Goal: Task Accomplishment & Management: Use online tool/utility

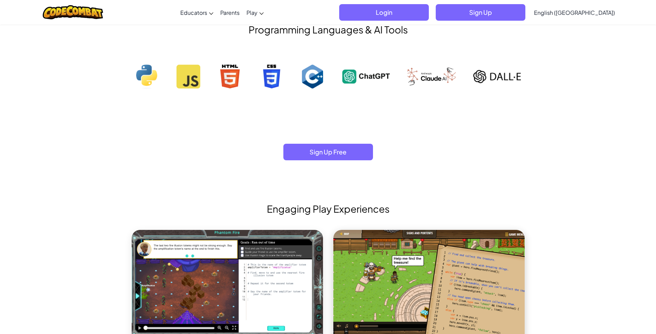
drag, startPoint x: 342, startPoint y: 187, endPoint x: 339, endPoint y: 183, distance: 4.9
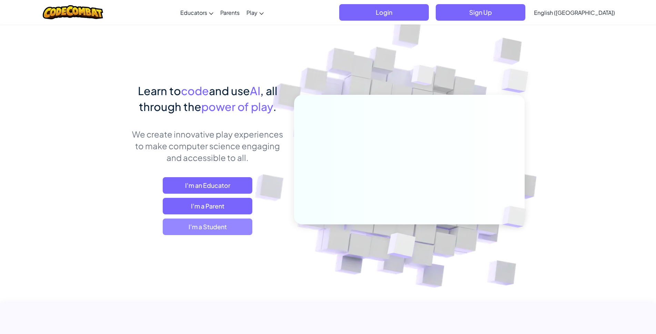
click at [226, 219] on span "I'm a Student" at bounding box center [208, 227] width 90 height 17
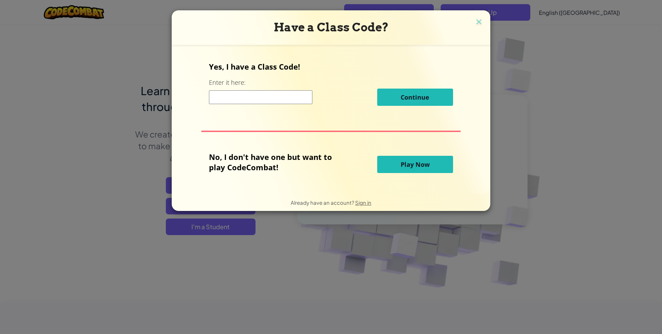
click at [408, 160] on span "Play Now" at bounding box center [415, 164] width 29 height 8
click at [428, 160] on span "Play Now" at bounding box center [415, 164] width 29 height 8
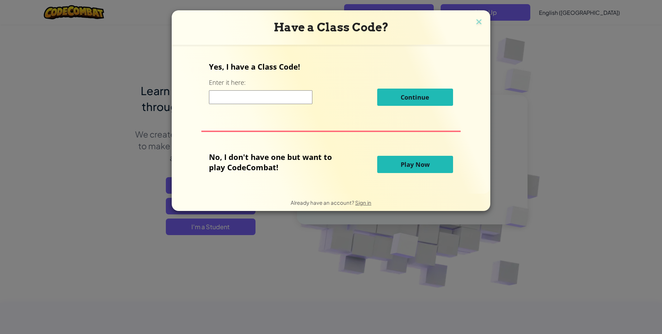
click at [428, 160] on span "Play Now" at bounding box center [415, 164] width 29 height 8
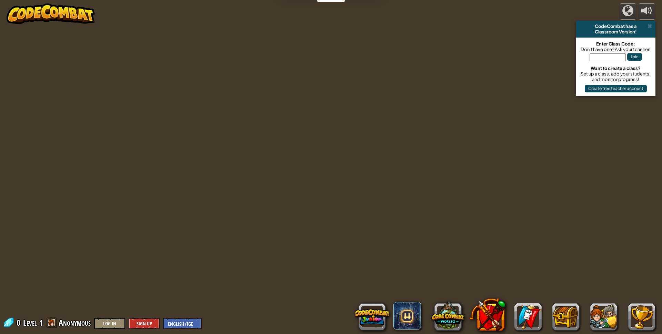
click at [436, 165] on div "powered by CodeCombat has a Classroom Version! Enter Class Code: Don't have one…" at bounding box center [331, 167] width 662 height 334
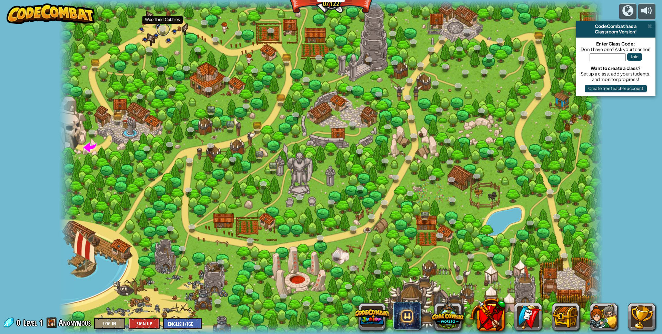
click at [163, 29] on link at bounding box center [163, 29] width 14 height 14
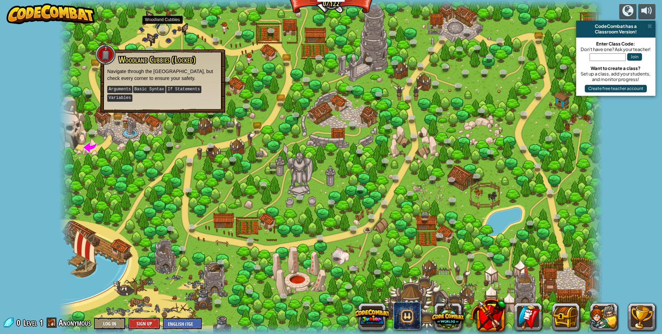
click at [161, 27] on link at bounding box center [163, 29] width 14 height 14
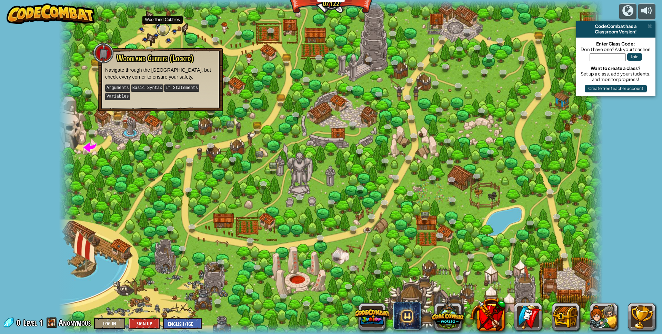
click at [161, 27] on link at bounding box center [163, 29] width 14 height 14
click at [161, 30] on link at bounding box center [163, 29] width 14 height 14
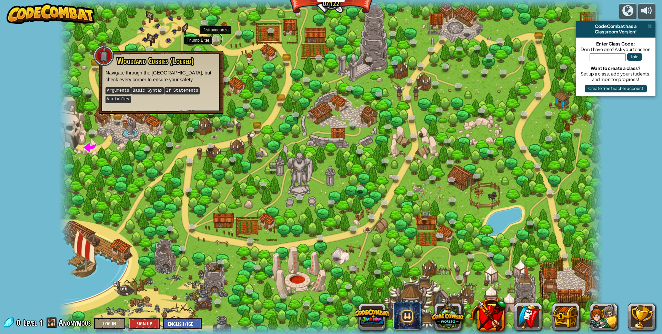
click at [215, 39] on link at bounding box center [216, 39] width 14 height 14
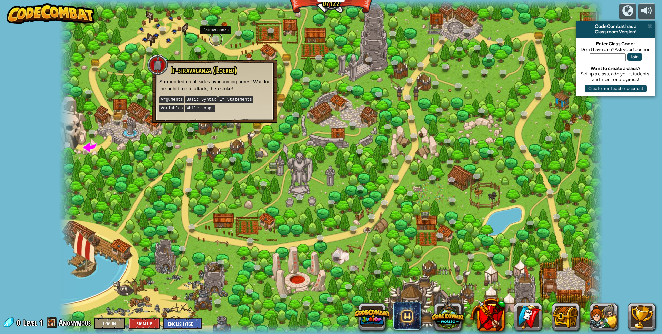
drag, startPoint x: 215, startPoint y: 39, endPoint x: 210, endPoint y: 41, distance: 4.9
click at [210, 41] on link at bounding box center [216, 39] width 14 height 14
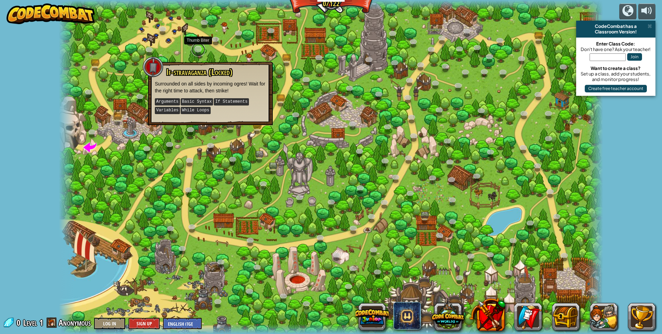
click at [195, 48] on link at bounding box center [198, 50] width 14 height 14
click at [191, 47] on div "Backwoods Ambush (Locked) Conditionally ambush some ogre sentries in the backwo…" at bounding box center [331, 167] width 544 height 334
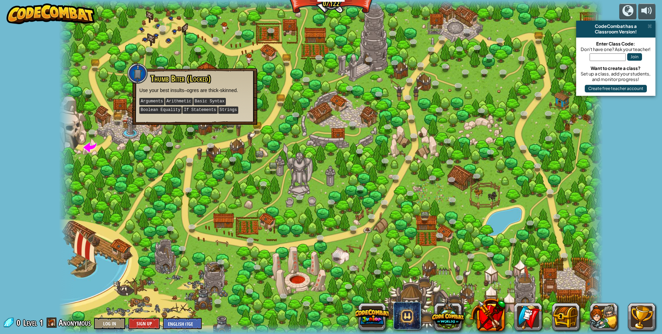
drag, startPoint x: 161, startPoint y: 22, endPoint x: 162, endPoint y: 30, distance: 8.0
click at [162, 30] on div "Backwoods Ambush (Locked) Conditionally ambush some ogre sentries in the backwo…" at bounding box center [331, 167] width 544 height 334
click at [96, 65] on link at bounding box center [96, 66] width 14 height 14
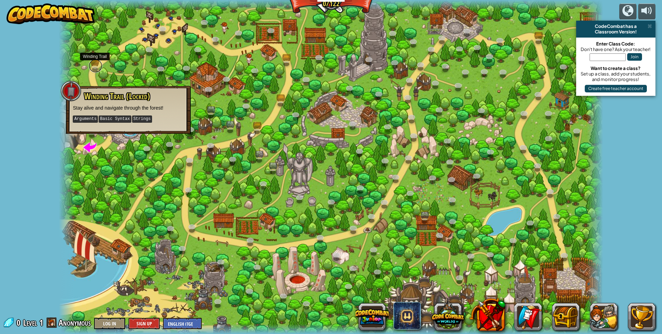
drag, startPoint x: 96, startPoint y: 65, endPoint x: 97, endPoint y: 69, distance: 4.2
click at [97, 68] on link at bounding box center [96, 66] width 14 height 14
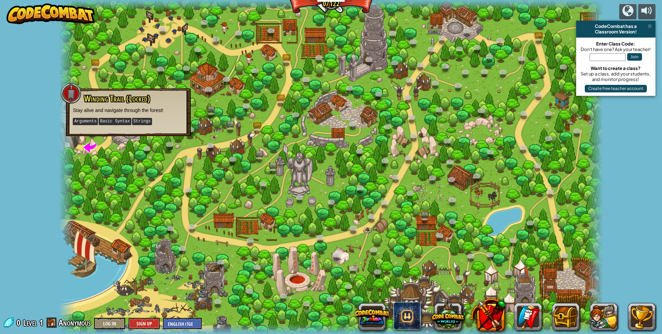
drag, startPoint x: 216, startPoint y: 120, endPoint x: 222, endPoint y: 113, distance: 9.1
click at [221, 114] on div at bounding box center [331, 167] width 544 height 334
click at [158, 133] on div at bounding box center [331, 167] width 544 height 334
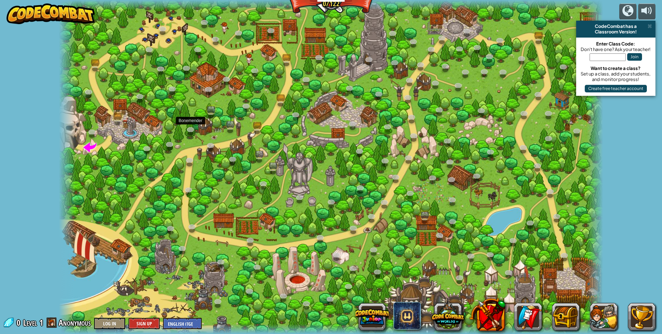
drag, startPoint x: 225, startPoint y: 128, endPoint x: 221, endPoint y: 126, distance: 4.3
click at [221, 126] on div at bounding box center [331, 167] width 544 height 334
drag, startPoint x: 380, startPoint y: 97, endPoint x: 301, endPoint y: 67, distance: 84.0
click at [323, 67] on div at bounding box center [331, 167] width 544 height 334
click at [256, 79] on div at bounding box center [331, 167] width 544 height 334
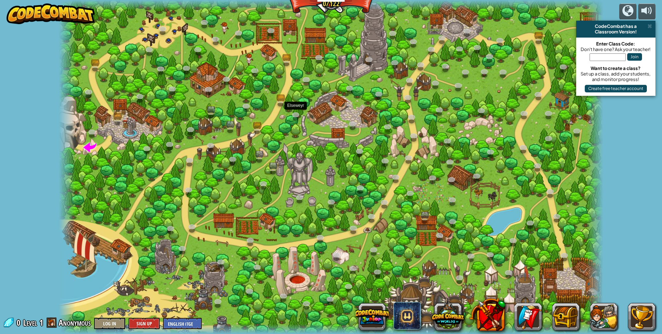
drag, startPoint x: 301, startPoint y: 100, endPoint x: 391, endPoint y: 171, distance: 114.7
click at [344, 169] on div at bounding box center [331, 167] width 544 height 334
click at [293, 141] on div at bounding box center [331, 167] width 544 height 334
click at [258, 105] on div at bounding box center [331, 167] width 544 height 334
drag, startPoint x: 277, startPoint y: 116, endPoint x: 282, endPoint y: 122, distance: 7.6
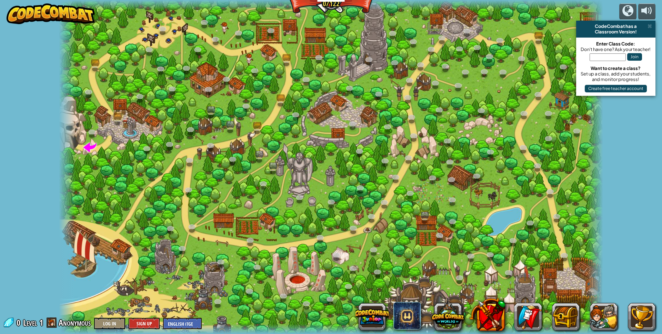
click at [282, 122] on div at bounding box center [331, 167] width 544 height 334
drag, startPoint x: 265, startPoint y: 121, endPoint x: 234, endPoint y: 116, distance: 31.6
click at [234, 116] on div at bounding box center [331, 167] width 544 height 334
click at [370, 29] on div at bounding box center [331, 167] width 544 height 334
drag, startPoint x: 337, startPoint y: 11, endPoint x: 335, endPoint y: 0, distance: 10.8
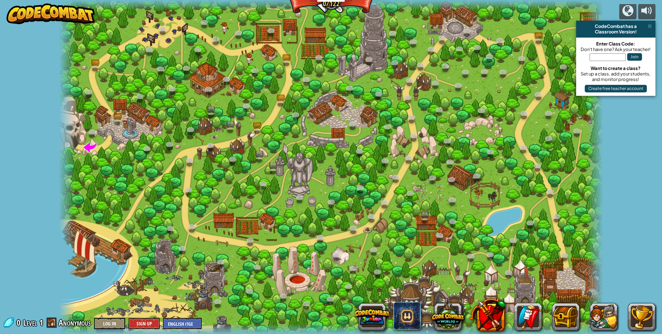
click at [335, 8] on div "Backwoods Ambush (Locked) Conditionally ambush some ogre sentries in the backwo…" at bounding box center [331, 167] width 544 height 334
drag, startPoint x: 316, startPoint y: 11, endPoint x: 313, endPoint y: 28, distance: 17.2
click at [314, 21] on div "Backwoods Ambush (Locked) Conditionally ambush some ogre sentries in the backwo…" at bounding box center [331, 167] width 544 height 334
drag, startPoint x: 319, startPoint y: 63, endPoint x: 259, endPoint y: 153, distance: 107.7
click at [265, 149] on div "Backwoods Ambush (Locked) Conditionally ambush some ogre sentries in the backwo…" at bounding box center [331, 167] width 544 height 334
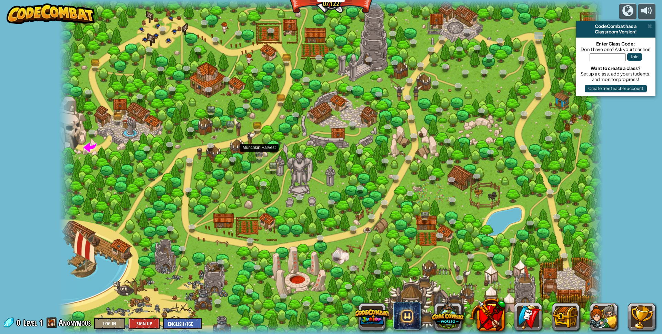
drag, startPoint x: 259, startPoint y: 153, endPoint x: 250, endPoint y: 157, distance: 9.6
click at [255, 158] on div "Backwoods Ambush (Locked) Conditionally ambush some ogre sentries in the backwo…" at bounding box center [331, 167] width 544 height 334
drag, startPoint x: 202, startPoint y: 193, endPoint x: 463, endPoint y: 300, distance: 281.9
click at [279, 234] on div at bounding box center [331, 167] width 544 height 334
drag, startPoint x: 505, startPoint y: 297, endPoint x: 519, endPoint y: 288, distance: 16.7
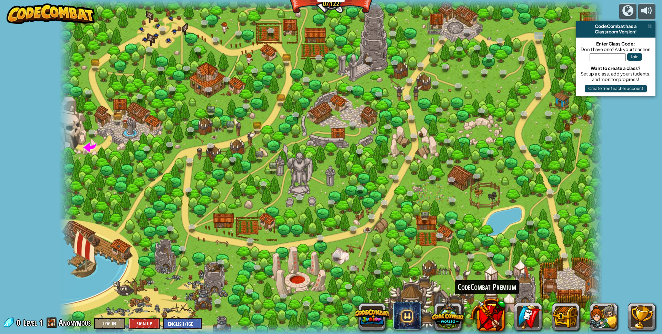
click at [519, 303] on div "CodeCombat Worlds on Roblox CodeCombat Premium" at bounding box center [508, 317] width 293 height 28
drag, startPoint x: 517, startPoint y: 271, endPoint x: 514, endPoint y: 267, distance: 5.7
click at [517, 270] on div at bounding box center [331, 167] width 544 height 334
drag, startPoint x: 514, startPoint y: 267, endPoint x: 506, endPoint y: 264, distance: 8.4
click at [509, 265] on div at bounding box center [331, 167] width 544 height 334
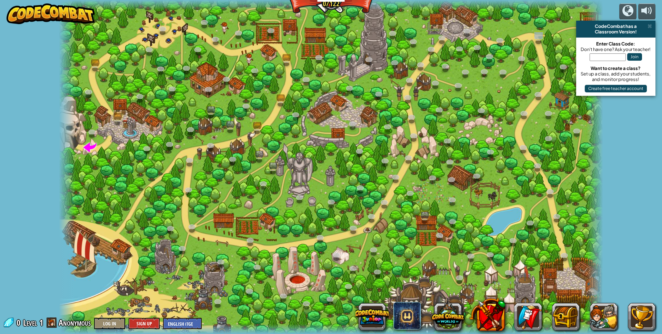
click at [483, 260] on div at bounding box center [331, 167] width 544 height 334
drag, startPoint x: 451, startPoint y: 248, endPoint x: 444, endPoint y: 242, distance: 9.0
click at [446, 244] on div at bounding box center [331, 167] width 544 height 334
drag, startPoint x: 444, startPoint y: 242, endPoint x: 438, endPoint y: 235, distance: 9.6
click at [440, 237] on div "Backwoods Ambush (Locked) Conditionally ambush some ogre sentries in the backwo…" at bounding box center [331, 167] width 544 height 334
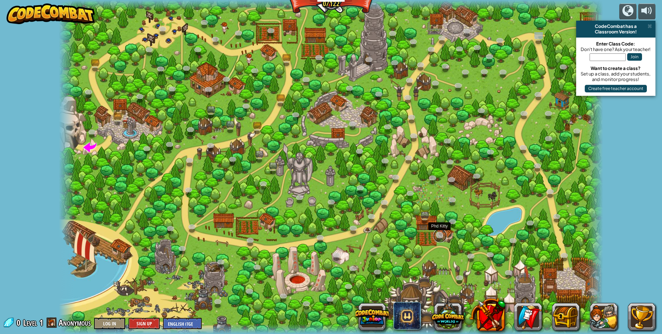
click at [438, 234] on link at bounding box center [440, 236] width 14 height 14
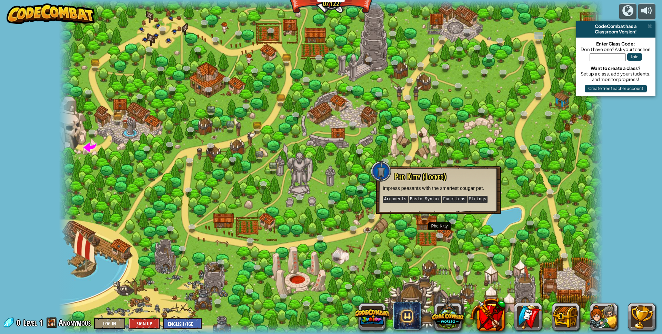
drag, startPoint x: 457, startPoint y: 258, endPoint x: 453, endPoint y: 251, distance: 7.9
click at [461, 255] on div at bounding box center [331, 167] width 544 height 334
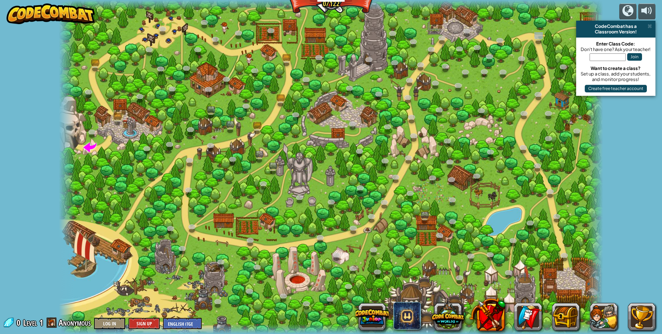
click at [415, 232] on div at bounding box center [331, 167] width 544 height 334
drag, startPoint x: 415, startPoint y: 231, endPoint x: 374, endPoint y: 206, distance: 48.1
click at [416, 230] on div at bounding box center [331, 167] width 544 height 334
drag, startPoint x: 337, startPoint y: 175, endPoint x: 338, endPoint y: 166, distance: 8.7
click at [338, 166] on div at bounding box center [331, 167] width 544 height 334
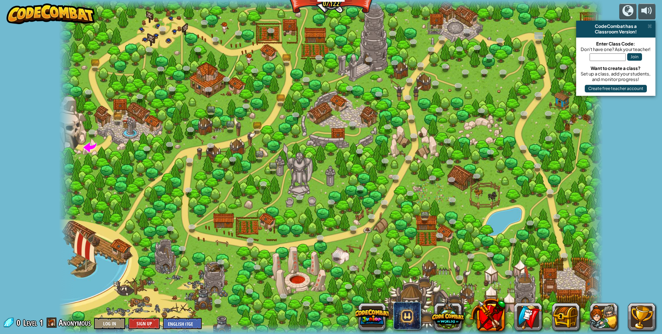
drag, startPoint x: 402, startPoint y: 64, endPoint x: 389, endPoint y: 70, distance: 14.4
click at [401, 66] on div "Backwoods Ambush (Locked) Conditionally ambush some ogre sentries in the backwo…" at bounding box center [331, 167] width 544 height 334
drag, startPoint x: 316, startPoint y: 72, endPoint x: 415, endPoint y: 78, distance: 98.8
click at [340, 76] on div at bounding box center [331, 167] width 544 height 334
click at [240, 82] on div at bounding box center [331, 167] width 544 height 334
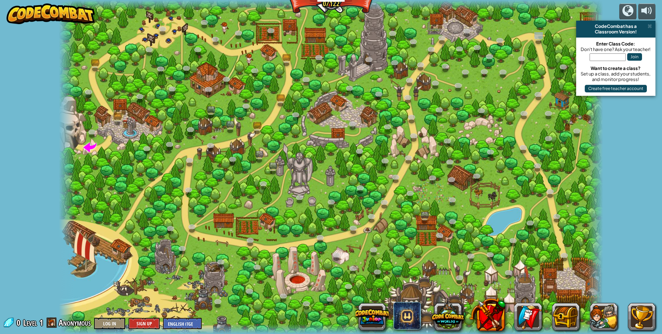
click at [374, 87] on div at bounding box center [331, 167] width 544 height 334
drag, startPoint x: 371, startPoint y: 89, endPoint x: 332, endPoint y: 100, distance: 40.6
click at [374, 90] on div at bounding box center [331, 167] width 544 height 334
drag, startPoint x: 332, startPoint y: 100, endPoint x: 360, endPoint y: 91, distance: 29.8
click at [355, 93] on div "Backwoods Ambush (Locked) Conditionally ambush some ogre sentries in the backwo…" at bounding box center [331, 167] width 544 height 334
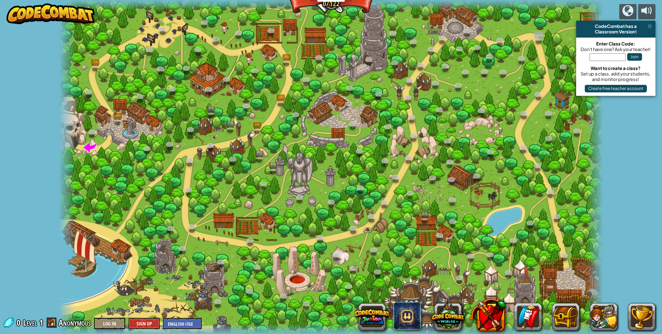
click at [359, 92] on div at bounding box center [331, 167] width 544 height 334
click at [379, 97] on link at bounding box center [379, 94] width 14 height 14
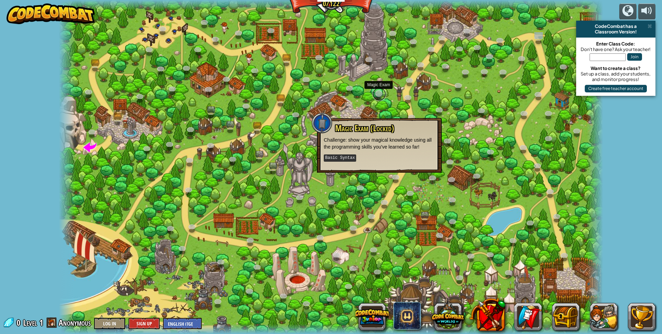
click at [380, 96] on link at bounding box center [379, 94] width 14 height 14
click at [379, 96] on link at bounding box center [379, 94] width 14 height 14
click at [378, 96] on link at bounding box center [379, 94] width 14 height 14
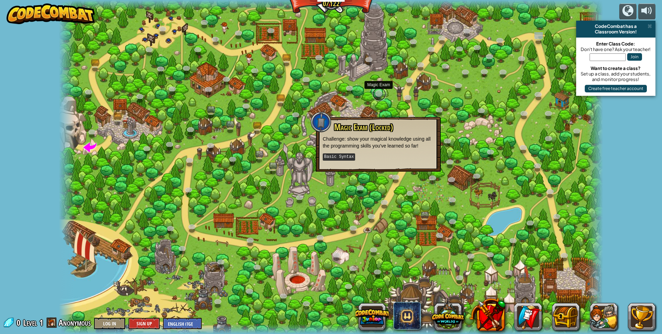
click at [378, 96] on link at bounding box center [379, 94] width 14 height 14
click at [160, 29] on link at bounding box center [163, 29] width 14 height 14
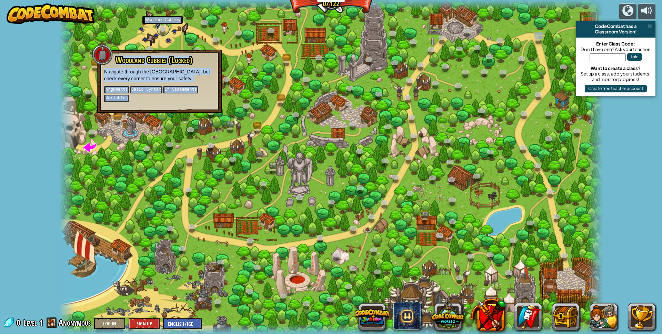
click at [160, 29] on link at bounding box center [163, 29] width 14 height 14
click at [162, 30] on link at bounding box center [163, 29] width 14 height 14
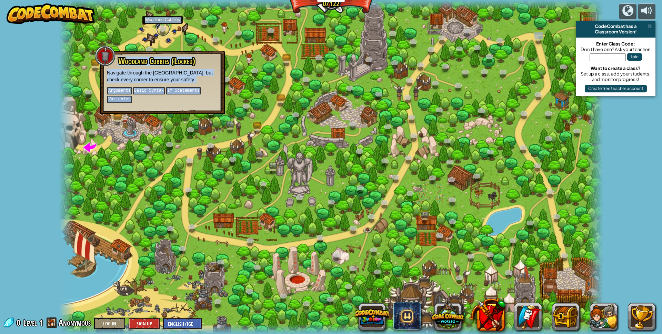
click at [162, 30] on link at bounding box center [163, 29] width 14 height 14
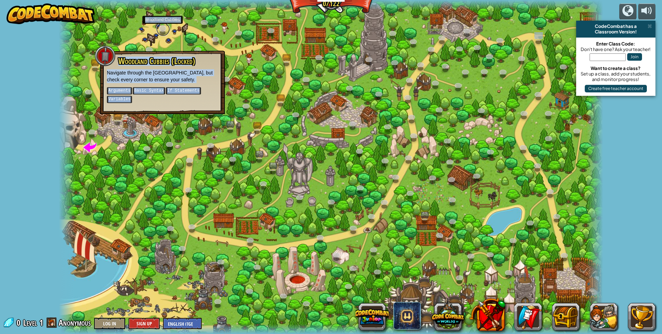
click at [162, 30] on link at bounding box center [163, 29] width 14 height 14
drag, startPoint x: 162, startPoint y: 30, endPoint x: 170, endPoint y: 35, distance: 9.0
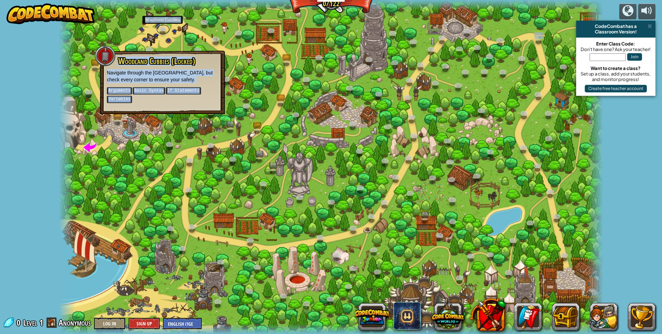
click at [163, 31] on link at bounding box center [163, 29] width 14 height 10
click at [170, 35] on div at bounding box center [331, 167] width 544 height 334
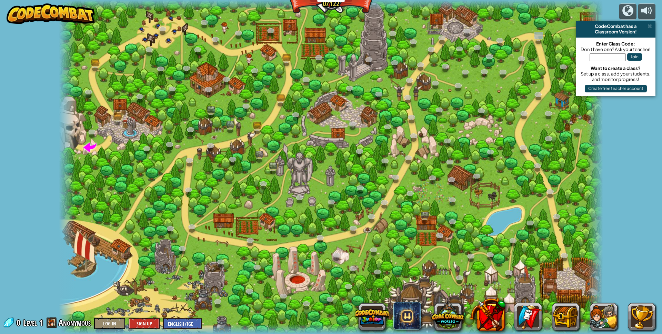
click at [170, 29] on div at bounding box center [331, 167] width 544 height 334
click at [360, 109] on div at bounding box center [331, 167] width 544 height 334
click at [367, 99] on div at bounding box center [331, 167] width 544 height 334
click at [356, 116] on div at bounding box center [331, 167] width 544 height 334
drag, startPoint x: 362, startPoint y: 124, endPoint x: 363, endPoint y: 108, distance: 16.2
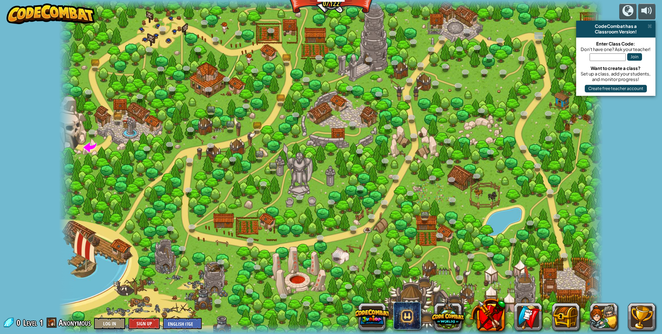
click at [360, 118] on div at bounding box center [331, 167] width 544 height 334
click at [317, 93] on div at bounding box center [331, 167] width 544 height 334
drag, startPoint x: 314, startPoint y: 94, endPoint x: 315, endPoint y: 90, distance: 4.2
click at [314, 93] on div at bounding box center [331, 167] width 544 height 334
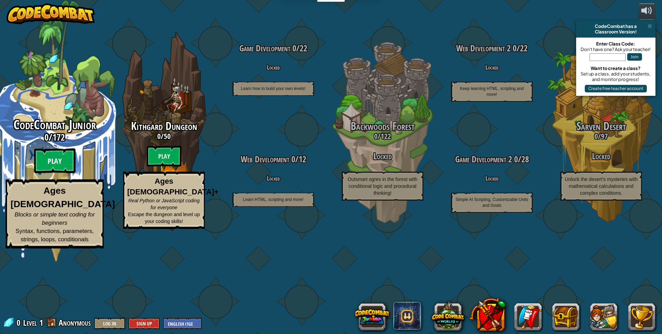
click at [56, 173] on btn "Play" at bounding box center [54, 161] width 41 height 25
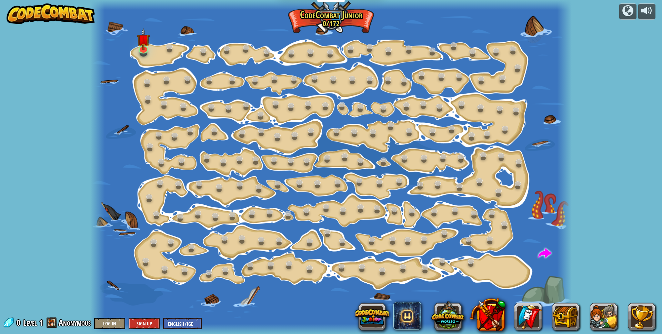
drag, startPoint x: 103, startPoint y: 233, endPoint x: 123, endPoint y: 230, distance: 20.2
click at [111, 232] on div "Step Change (Locked) Change step arguments. Go Smart (Locked) Now we're really …" at bounding box center [331, 167] width 482 height 334
click at [124, 230] on div at bounding box center [331, 167] width 482 height 334
click at [144, 48] on img at bounding box center [143, 34] width 13 height 30
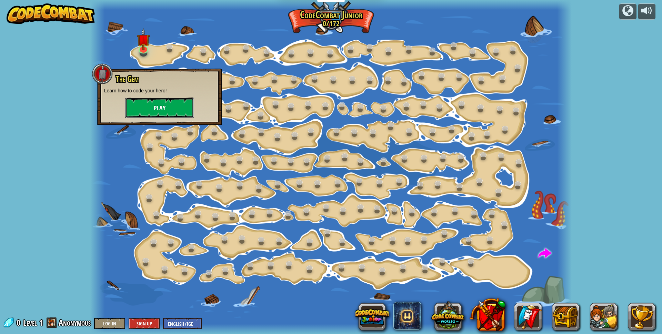
click at [146, 102] on button "Play" at bounding box center [159, 108] width 69 height 21
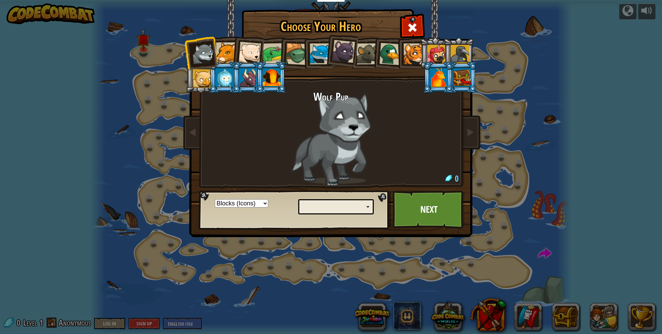
click at [226, 47] on div at bounding box center [226, 52] width 21 height 21
drag
click at [240, 37] on ol at bounding box center [331, 37] width 285 height 0
click at [242, 46] on div at bounding box center [249, 53] width 23 height 23
click at [267, 47] on div at bounding box center [273, 53] width 21 height 21
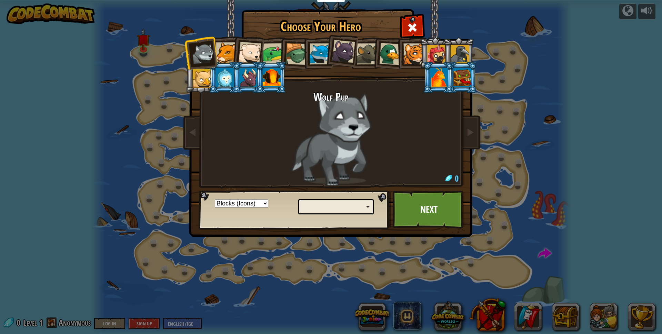
click at [270, 49] on div at bounding box center [273, 53] width 21 height 21
click at [218, 53] on div at bounding box center [226, 52] width 21 height 21
click at [247, 58] on div at bounding box center [249, 53] width 23 height 23
click at [249, 57] on div at bounding box center [249, 53] width 23 height 23
click at [262, 58] on li at bounding box center [248, 52] width 34 height 34
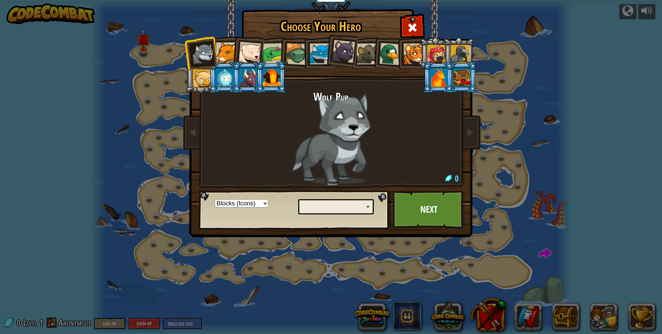
click at [356, 209] on div "Python (Default) JavaScript Lua C++ Java (Experimental)" at bounding box center [336, 206] width 76 height 15
click at [366, 207] on div at bounding box center [336, 206] width 67 height 3
click at [351, 206] on div at bounding box center [336, 206] width 67 height 3
click at [311, 201] on div "Python (Default) JavaScript Lua C++ Java (Experimental)" at bounding box center [336, 206] width 76 height 15
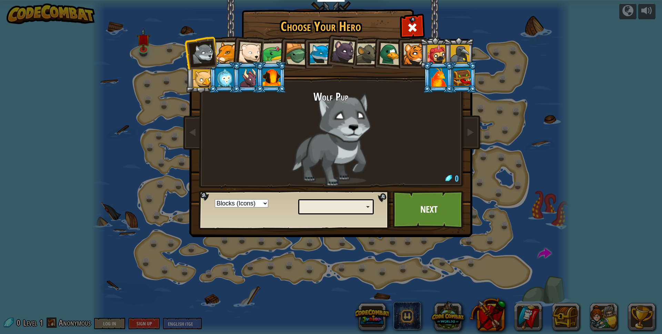
click at [276, 52] on div at bounding box center [273, 53] width 21 height 21
click at [273, 52] on div at bounding box center [273, 53] width 21 height 21
click at [269, 52] on div at bounding box center [273, 53] width 21 height 21
drag, startPoint x: 248, startPoint y: 52, endPoint x: 241, endPoint y: 61, distance: 11.1
click at [247, 55] on div at bounding box center [249, 53] width 23 height 23
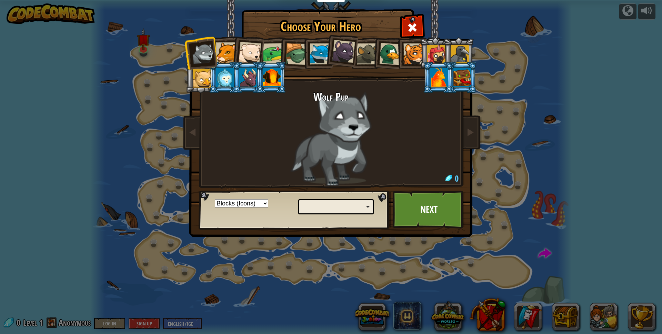
click at [240, 62] on li at bounding box center [247, 77] width 31 height 31
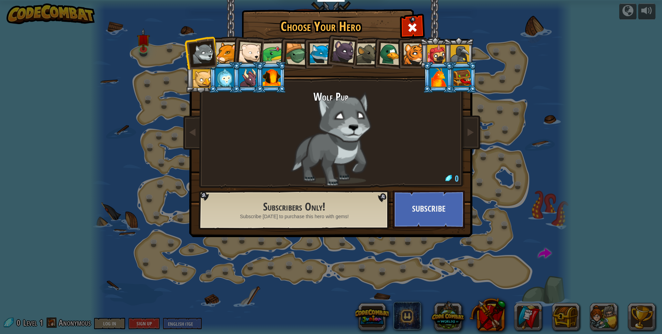
click at [230, 51] on div at bounding box center [226, 52] width 21 height 21
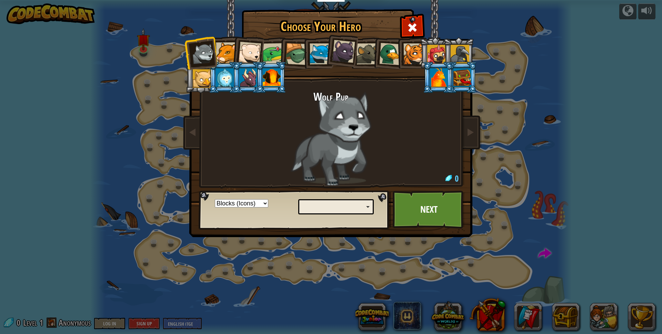
click at [230, 50] on div at bounding box center [226, 52] width 21 height 21
drag, startPoint x: 241, startPoint y: 51, endPoint x: 245, endPoint y: 63, distance: 13.0
click at [242, 52] on div at bounding box center [249, 53] width 23 height 23
click at [245, 65] on li at bounding box center [247, 77] width 31 height 31
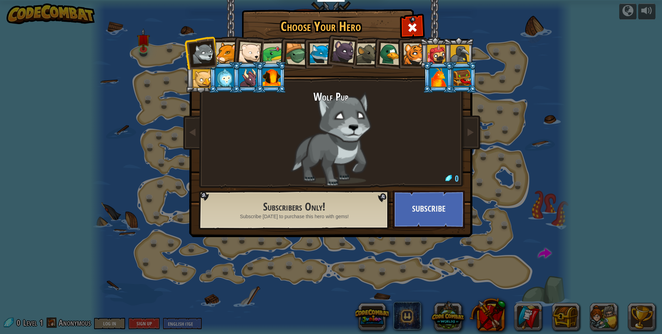
click at [245, 64] on li at bounding box center [247, 77] width 31 height 31
click at [245, 50] on div at bounding box center [249, 53] width 23 height 23
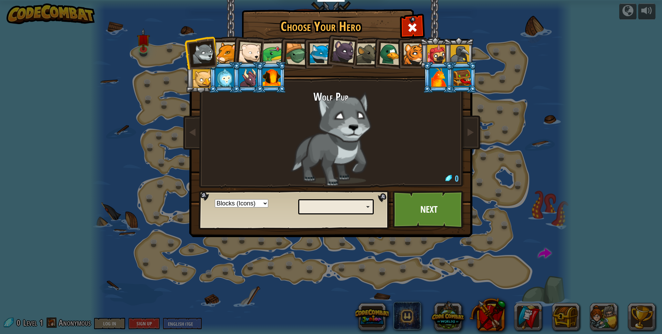
click at [244, 50] on div at bounding box center [249, 53] width 23 height 23
click at [228, 50] on div at bounding box center [226, 52] width 21 height 21
click at [226, 50] on div at bounding box center [226, 52] width 21 height 21
drag, startPoint x: 234, startPoint y: 49, endPoint x: 256, endPoint y: 54, distance: 22.7
click at [256, 54] on li at bounding box center [248, 52] width 34 height 34
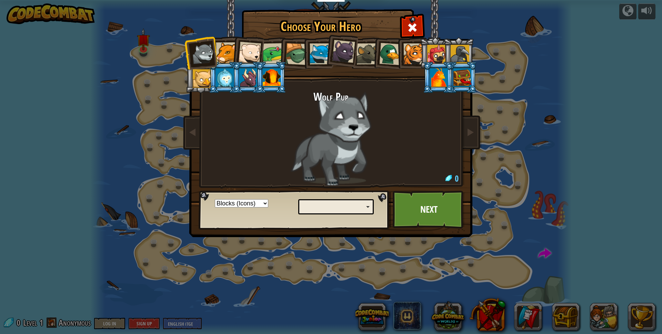
click at [256, 54] on div at bounding box center [249, 53] width 23 height 23
click at [239, 200] on select "Text code Blocks and code Blocks Blocks (Icons)" at bounding box center [241, 203] width 53 height 8
click at [251, 53] on div at bounding box center [249, 53] width 23 height 23
drag, startPoint x: 251, startPoint y: 53, endPoint x: 247, endPoint y: 53, distance: 4.5
click at [248, 53] on div at bounding box center [249, 53] width 23 height 23
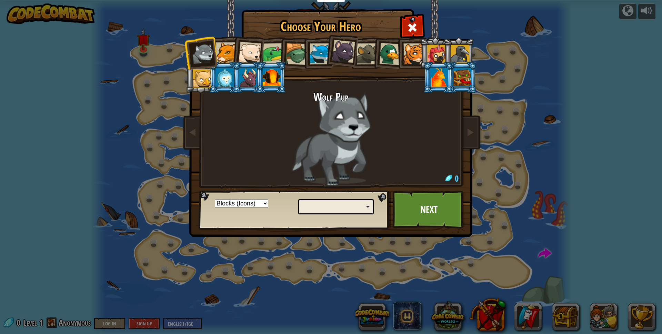
click at [242, 51] on div at bounding box center [249, 53] width 23 height 23
click at [238, 51] on li at bounding box center [248, 52] width 34 height 34
click at [237, 49] on li at bounding box center [248, 52] width 34 height 34
click at [277, 49] on div at bounding box center [273, 53] width 21 height 21
click at [276, 49] on div at bounding box center [273, 53] width 21 height 21
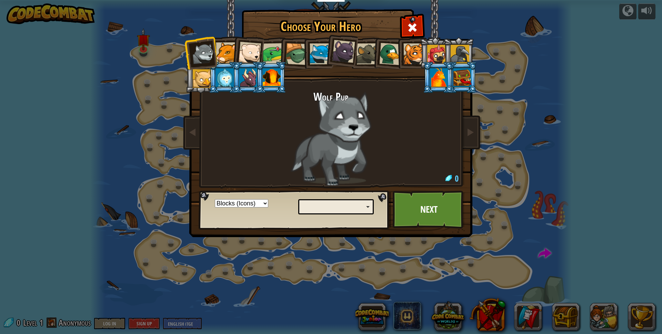
click at [276, 49] on div at bounding box center [273, 53] width 21 height 21
click at [275, 50] on div at bounding box center [273, 53] width 21 height 21
drag, startPoint x: 245, startPoint y: 53, endPoint x: 243, endPoint y: 48, distance: 5.0
click at [231, 37] on ol at bounding box center [331, 37] width 285 height 0
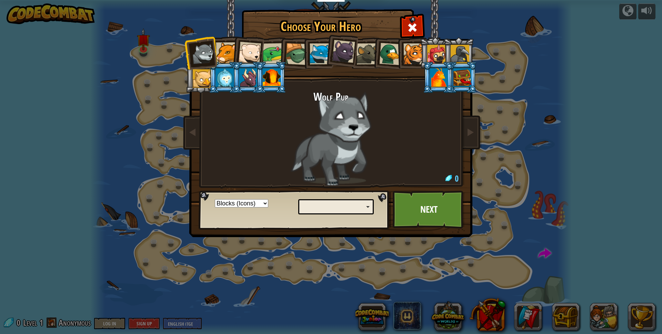
click at [235, 205] on select "Text code Blocks and code Blocks Blocks (Icons)" at bounding box center [241, 203] width 53 height 8
click at [215, 199] on select "Text code Blocks and code Blocks Blocks (Icons)" at bounding box center [241, 203] width 53 height 8
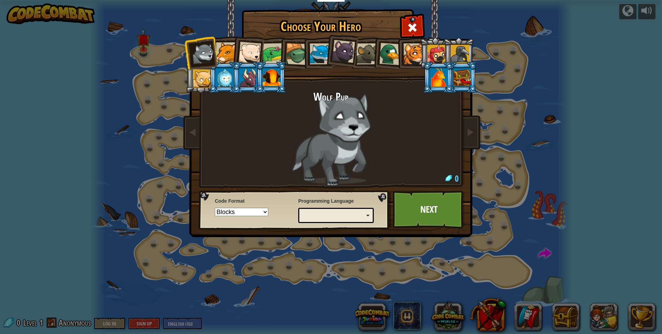
click at [238, 214] on select "Text code Blocks and code Blocks Blocks (Icons)" at bounding box center [241, 212] width 53 height 8
click at [215, 208] on select "Text code Blocks and code Blocks Blocks (Icons)" at bounding box center [241, 212] width 53 height 8
click at [249, 212] on select "Text code Blocks and code Blocks Blocks (Icons)" at bounding box center [241, 212] width 53 height 8
click at [215, 208] on select "Text code Blocks and code Blocks Blocks (Icons)" at bounding box center [241, 212] width 53 height 8
click at [252, 211] on select "Text code Blocks and code Blocks Blocks (Icons)" at bounding box center [241, 212] width 53 height 8
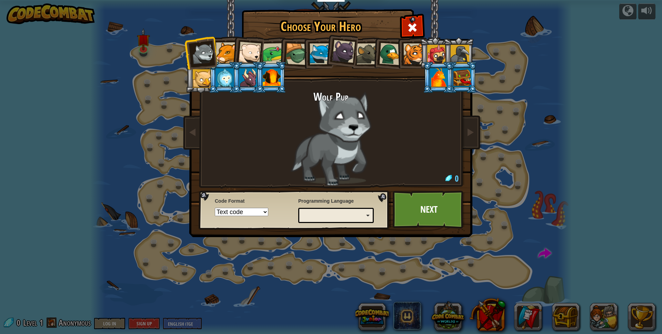
select select "blocks-icons"
click at [215, 208] on select "Text code Blocks and code Blocks Blocks (Icons)" at bounding box center [241, 212] width 53 height 8
drag, startPoint x: 241, startPoint y: 78, endPoint x: 224, endPoint y: 49, distance: 34.1
click at [231, 37] on ol at bounding box center [331, 37] width 285 height 0
drag, startPoint x: 224, startPoint y: 49, endPoint x: 219, endPoint y: 49, distance: 4.5
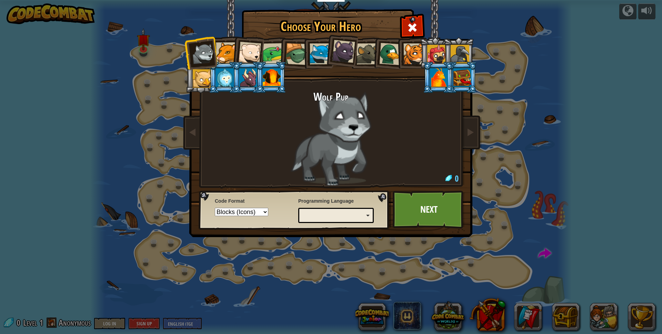
click at [219, 49] on div at bounding box center [226, 52] width 21 height 21
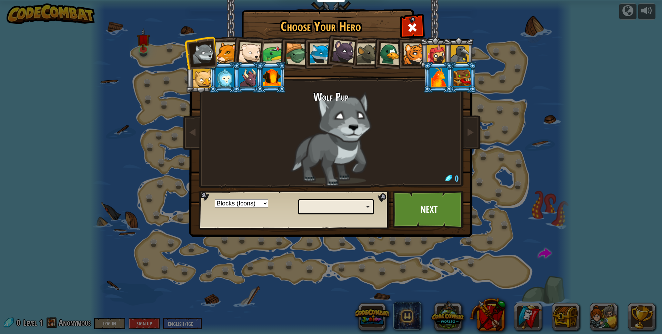
drag, startPoint x: 215, startPoint y: 52, endPoint x: 224, endPoint y: 52, distance: 9.3
click at [224, 37] on ol at bounding box center [331, 37] width 285 height 0
drag, startPoint x: 198, startPoint y: 50, endPoint x: 235, endPoint y: 43, distance: 38.2
click at [235, 37] on ol at bounding box center [331, 37] width 285 height 0
drag, startPoint x: 230, startPoint y: 47, endPoint x: 227, endPoint y: 50, distance: 4.7
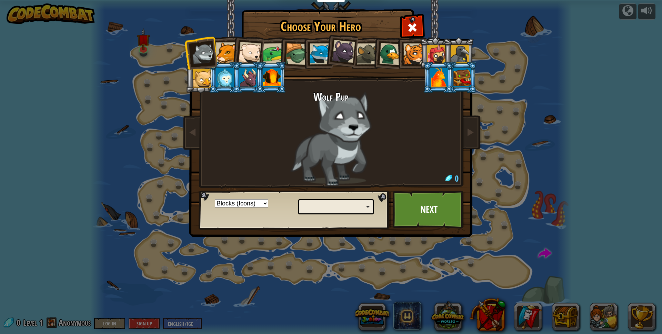
click at [229, 50] on div at bounding box center [226, 52] width 21 height 21
drag, startPoint x: 222, startPoint y: 160, endPoint x: 268, endPoint y: 171, distance: 47.9
click at [233, 169] on div "Wolf Pup" at bounding box center [331, 138] width 259 height 95
drag, startPoint x: 269, startPoint y: 178, endPoint x: 268, endPoint y: 188, distance: 9.7
click at [269, 183] on div "Wolf Pup" at bounding box center [331, 138] width 259 height 95
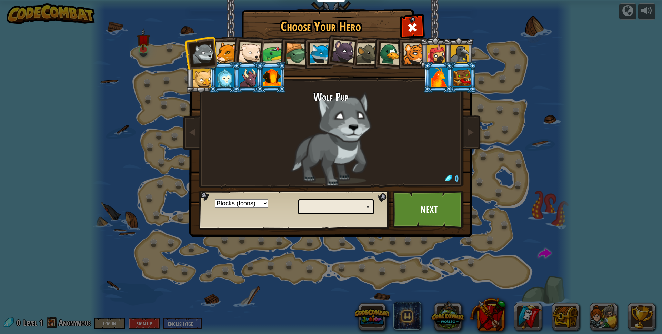
click at [252, 201] on select "Text code Blocks and code Blocks Blocks (Icons)" at bounding box center [241, 203] width 53 height 8
drag, startPoint x: 272, startPoint y: 201, endPoint x: 314, endPoint y: 206, distance: 41.6
click at [297, 203] on div "Text code Blocks and code Blocks Blocks (Icons) Python (Default) JavaScript Lua…" at bounding box center [294, 209] width 187 height 35
click at [368, 208] on div "Python (Default) JavaScript Lua C++ Java (Experimental)" at bounding box center [336, 206] width 76 height 15
drag, startPoint x: 367, startPoint y: 207, endPoint x: 355, endPoint y: 207, distance: 12.1
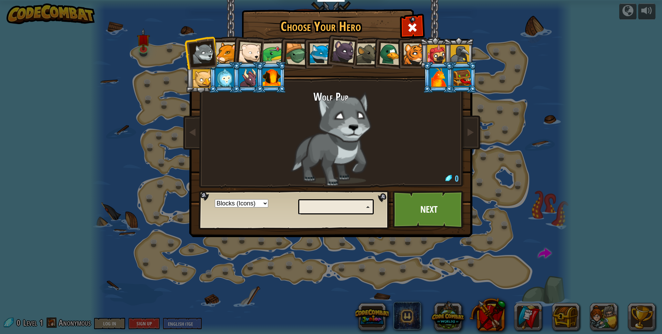
click at [360, 207] on div at bounding box center [336, 206] width 67 height 3
click at [347, 208] on div "Python (Default) JavaScript Lua C++ Java (Experimental)" at bounding box center [336, 206] width 76 height 15
click at [317, 208] on div "Python (Default) JavaScript Lua C++ Java (Experimental)" at bounding box center [336, 206] width 76 height 15
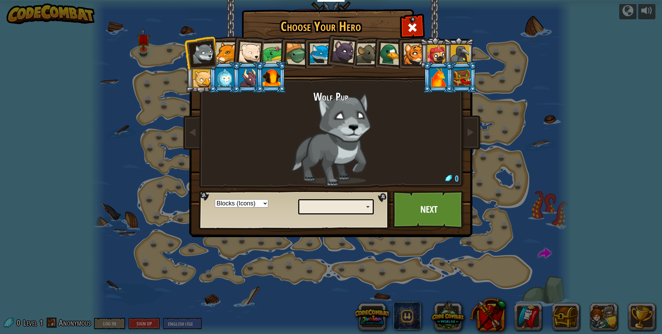
click at [316, 207] on div "Python (Default) JavaScript Lua C++ Java (Experimental)" at bounding box center [336, 206] width 76 height 15
click at [311, 208] on div "Python (Default) JavaScript Lua C++ Java (Experimental)" at bounding box center [336, 206] width 76 height 15
click at [317, 191] on img at bounding box center [295, 210] width 192 height 39
click at [231, 47] on div at bounding box center [226, 52] width 21 height 21
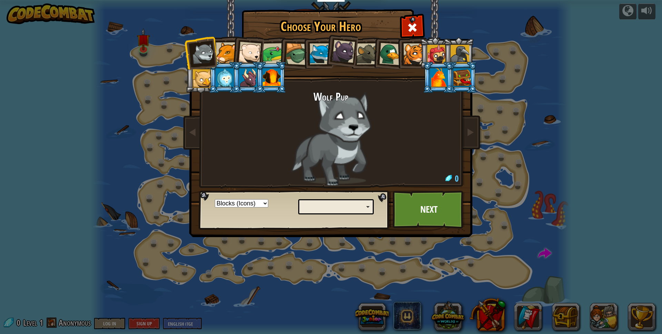
click at [231, 47] on div at bounding box center [226, 52] width 21 height 21
click at [240, 43] on li at bounding box center [248, 52] width 34 height 34
click at [226, 46] on div at bounding box center [226, 52] width 21 height 21
click at [212, 53] on li at bounding box center [201, 53] width 34 height 34
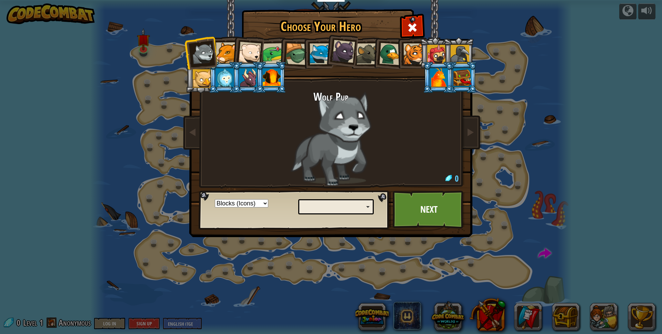
drag, startPoint x: 221, startPoint y: 68, endPoint x: 232, endPoint y: 69, distance: 11.0
click at [228, 69] on li at bounding box center [224, 77] width 31 height 31
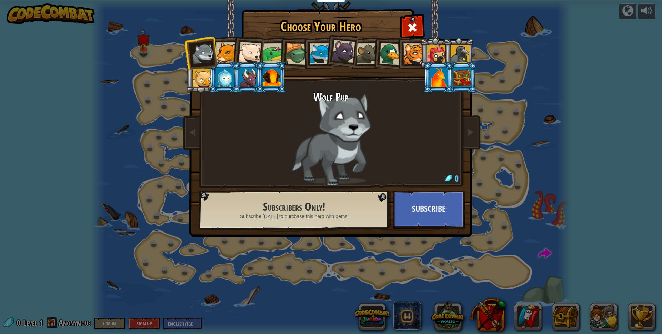
click at [235, 69] on li at bounding box center [247, 77] width 31 height 31
click at [222, 49] on div at bounding box center [226, 52] width 21 height 21
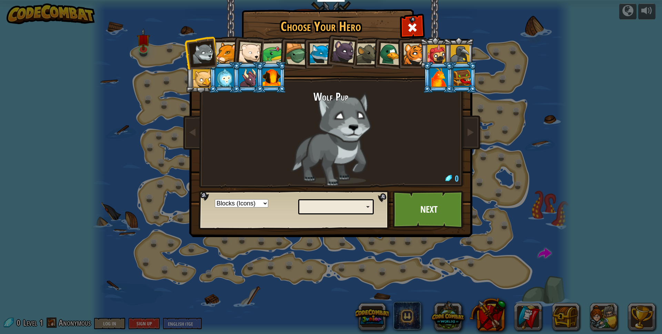
click at [222, 50] on div at bounding box center [226, 52] width 21 height 21
click at [235, 54] on li at bounding box center [248, 52] width 34 height 34
click at [244, 53] on div at bounding box center [249, 53] width 23 height 23
drag, startPoint x: 252, startPoint y: 54, endPoint x: 259, endPoint y: 52, distance: 7.8
click at [256, 54] on div at bounding box center [249, 53] width 23 height 23
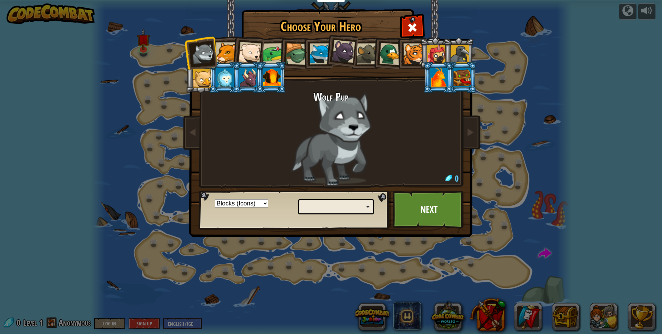
drag, startPoint x: 268, startPoint y: 52, endPoint x: 286, endPoint y: 49, distance: 18.3
click at [271, 52] on div at bounding box center [273, 53] width 21 height 21
click at [306, 45] on li at bounding box center [317, 52] width 31 height 31
drag, startPoint x: 292, startPoint y: 41, endPoint x: 278, endPoint y: 44, distance: 15.2
click at [291, 37] on ol at bounding box center [331, 37] width 285 height 0
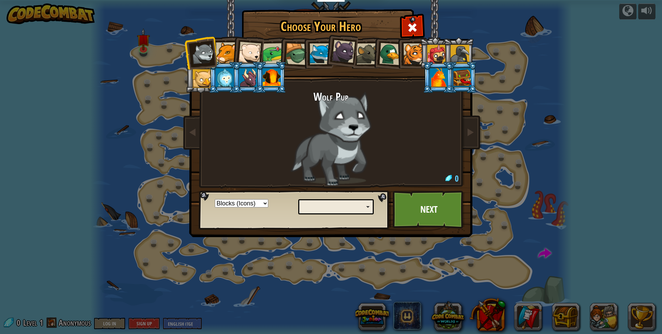
click at [241, 50] on div at bounding box center [249, 53] width 23 height 23
click at [222, 47] on div at bounding box center [226, 52] width 21 height 21
click at [223, 47] on div at bounding box center [226, 52] width 21 height 21
drag, startPoint x: 226, startPoint y: 51, endPoint x: 277, endPoint y: 56, distance: 51.3
click at [260, 37] on ol at bounding box center [331, 37] width 285 height 0
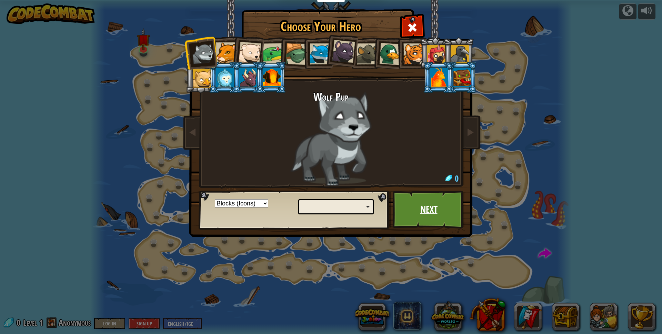
click at [436, 195] on link "Next" at bounding box center [429, 210] width 72 height 38
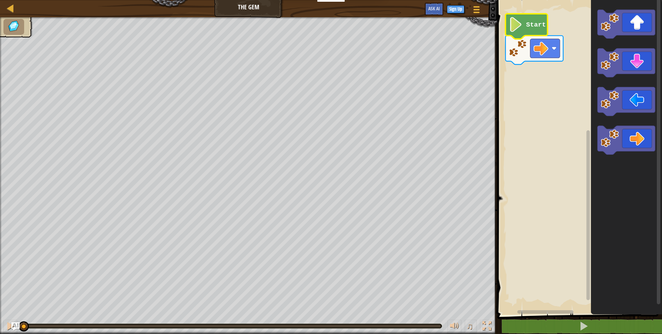
click at [519, 27] on image "Blockly Workspace" at bounding box center [516, 24] width 14 height 15
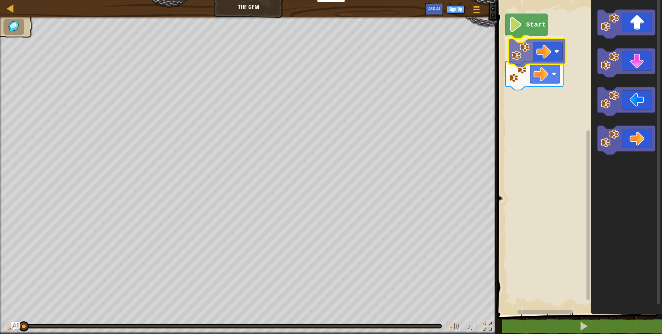
click at [544, 56] on div "Start" at bounding box center [578, 156] width 167 height 318
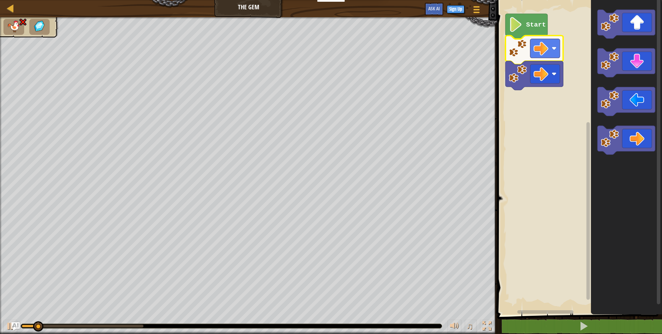
click at [525, 30] on icon "Blockly Workspace" at bounding box center [527, 26] width 42 height 25
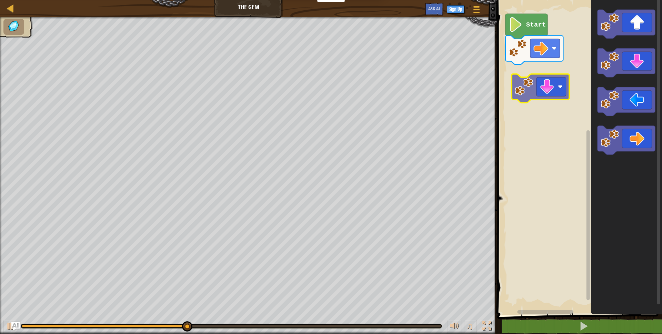
click at [555, 87] on div "Start" at bounding box center [578, 156] width 167 height 318
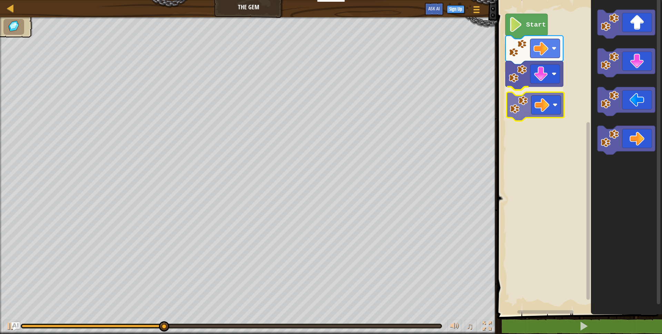
click at [558, 102] on div "Start" at bounding box center [578, 156] width 167 height 318
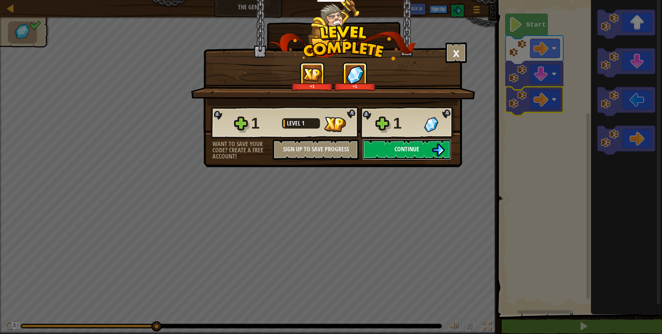
click at [421, 153] on button "Continue" at bounding box center [406, 149] width 89 height 21
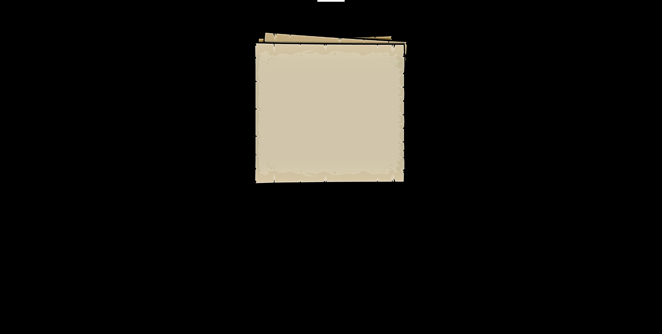
click at [418, 157] on div "Goals Start Level Error loading from server. Try refreshing the page. You'll ne…" at bounding box center [331, 167] width 662 height 334
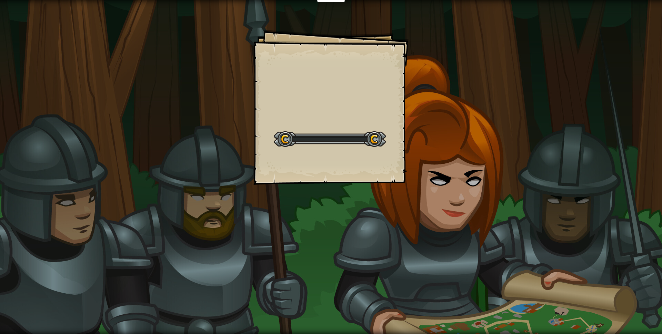
click at [417, 157] on div "Goals Start Level Error loading from server. Try refreshing the page. You'll ne…" at bounding box center [331, 167] width 662 height 334
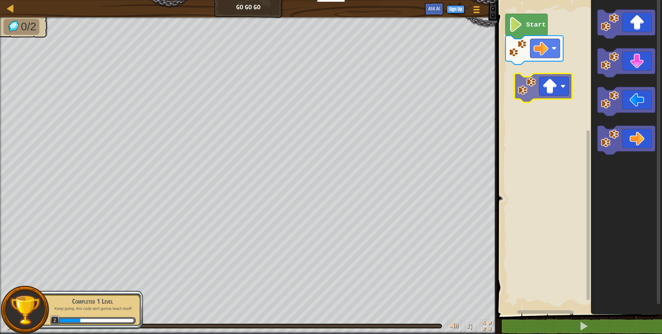
click at [557, 91] on div "Start" at bounding box center [578, 156] width 167 height 318
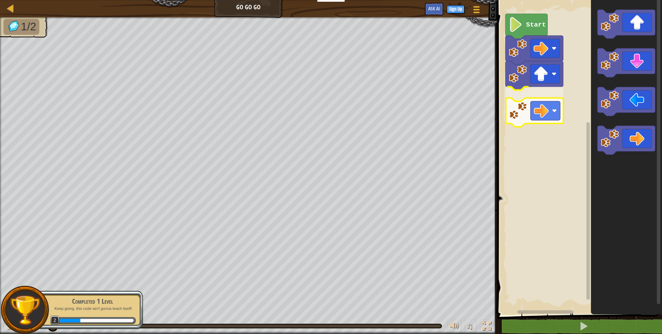
click at [519, 98] on div "Start" at bounding box center [578, 156] width 167 height 318
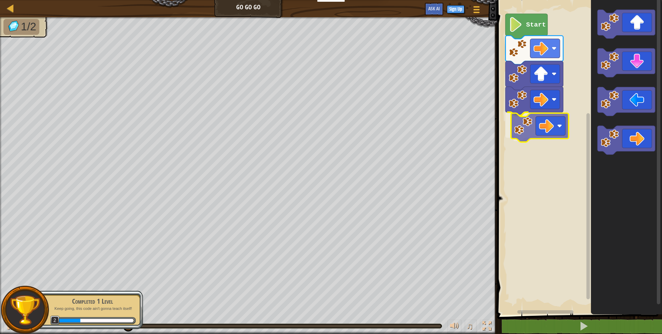
click at [533, 130] on div "Start" at bounding box center [578, 156] width 167 height 318
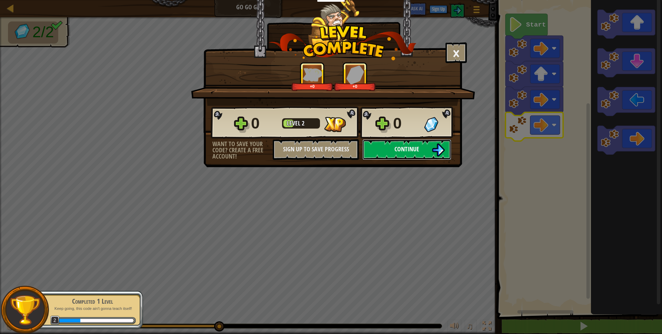
click at [377, 145] on button "Continue" at bounding box center [406, 149] width 89 height 21
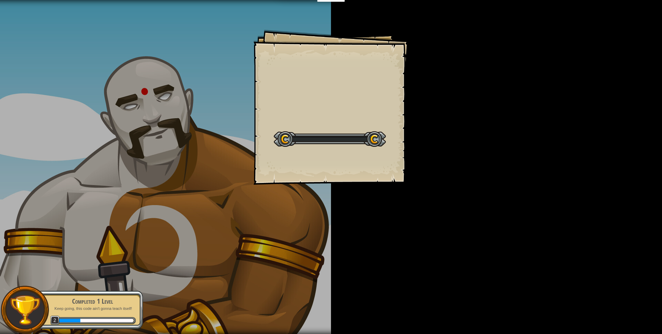
click at [380, 149] on div "Start Level" at bounding box center [330, 139] width 112 height 28
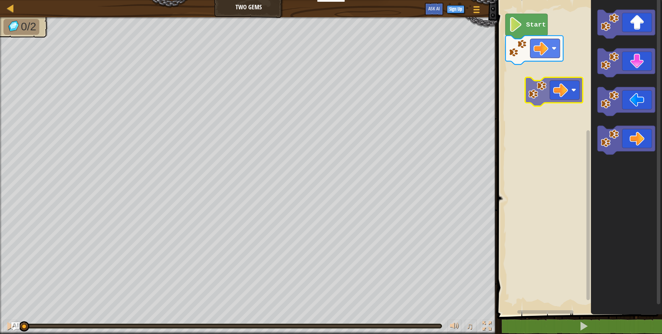
click at [559, 90] on div "Start" at bounding box center [578, 156] width 167 height 318
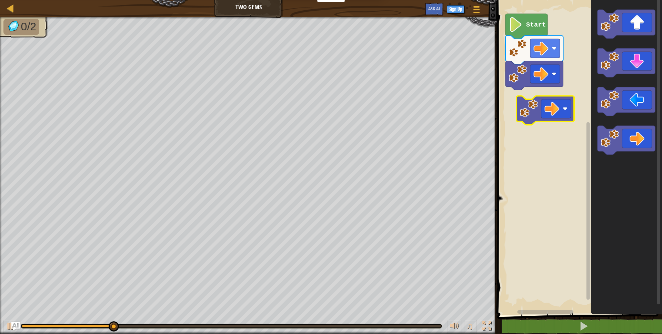
click at [541, 114] on div "Start" at bounding box center [578, 156] width 167 height 318
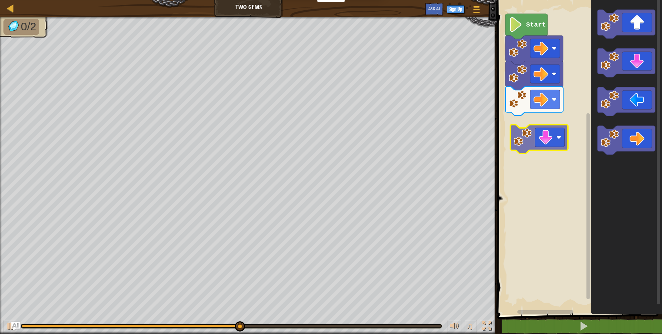
click at [541, 142] on div "Start" at bounding box center [578, 156] width 167 height 318
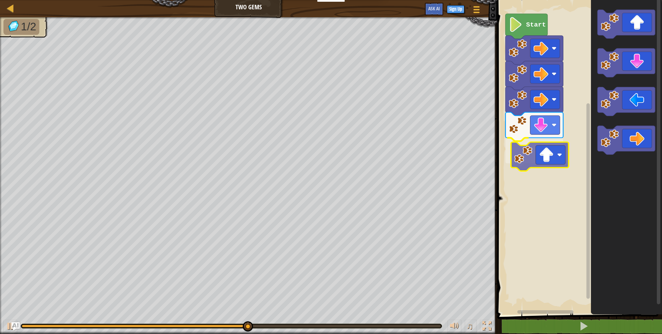
click at [551, 159] on div "Start" at bounding box center [578, 156] width 167 height 318
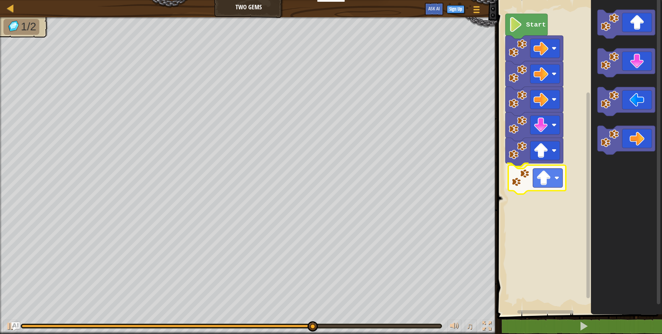
click at [540, 177] on div "Start" at bounding box center [578, 156] width 167 height 318
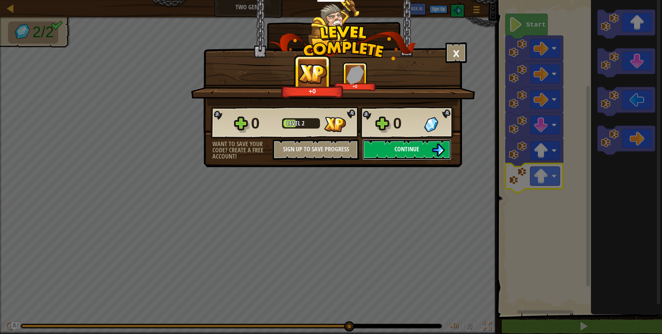
click at [413, 152] on span "Continue" at bounding box center [407, 149] width 25 height 9
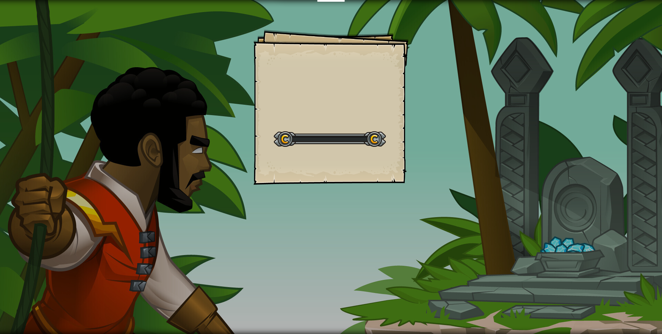
click at [363, 158] on div "Goals Start Level Error loading from server. Try refreshing the page. You'll ne…" at bounding box center [330, 107] width 155 height 155
drag, startPoint x: 360, startPoint y: 158, endPoint x: 372, endPoint y: 156, distance: 12.4
click at [359, 158] on div "Goals Start Level Error loading from server. Try refreshing the page. You'll ne…" at bounding box center [330, 107] width 155 height 155
click at [458, 179] on div "Goals Start Level Error loading from server. Try refreshing the page. You'll ne…" at bounding box center [331, 167] width 662 height 334
drag, startPoint x: 463, startPoint y: 179, endPoint x: 465, endPoint y: 182, distance: 4.2
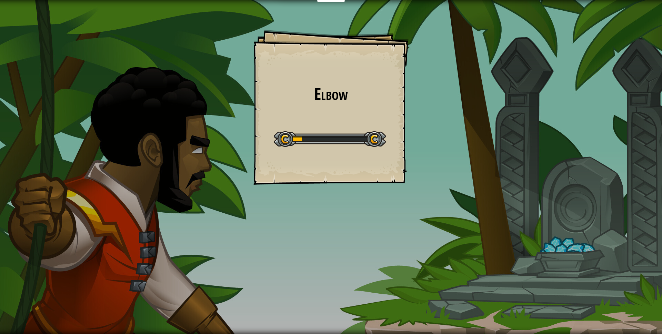
click at [462, 183] on div "Elbow Goals Start Level Error loading from server. Try refreshing the page. You…" at bounding box center [331, 167] width 662 height 334
click at [406, 189] on div "Elbow Goals Start Level Error loading from server. Try refreshing the page. You…" at bounding box center [331, 167] width 662 height 334
drag, startPoint x: 404, startPoint y: 187, endPoint x: 401, endPoint y: 191, distance: 4.9
click at [395, 193] on div "Elbow Goals Start Level Error loading from server. Try refreshing the page. You…" at bounding box center [331, 167] width 662 height 334
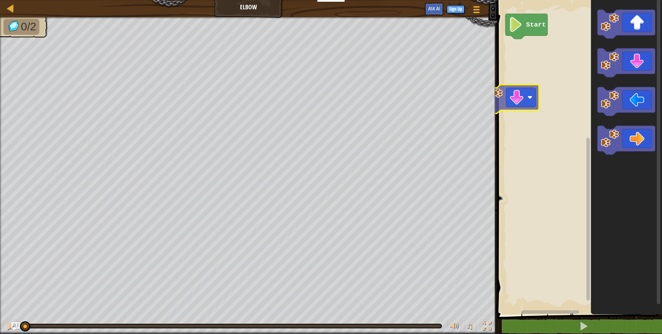
click at [510, 105] on div "Start" at bounding box center [578, 156] width 167 height 318
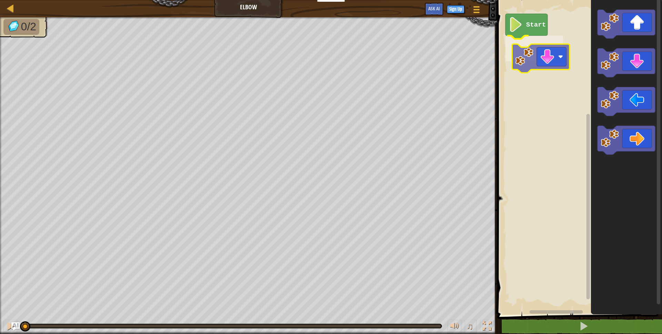
click at [531, 67] on div "Start" at bounding box center [578, 156] width 167 height 318
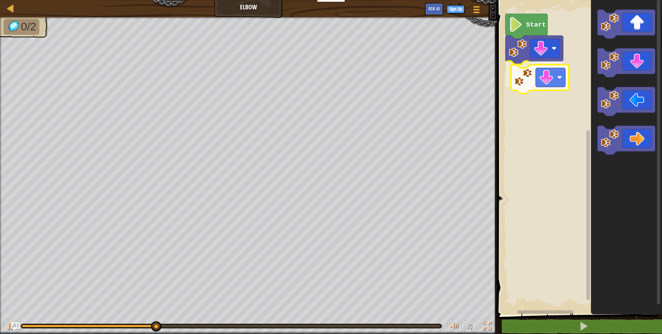
click at [556, 82] on div "Start" at bounding box center [578, 156] width 167 height 318
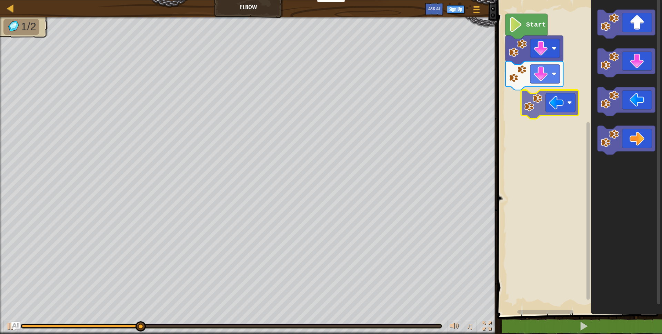
click at [534, 108] on div "Start" at bounding box center [578, 156] width 167 height 318
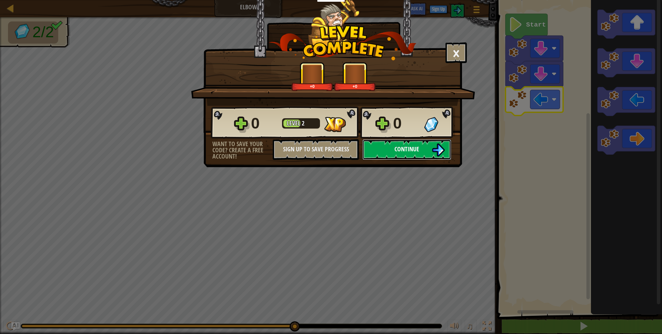
click at [421, 149] on button "Continue" at bounding box center [406, 149] width 89 height 21
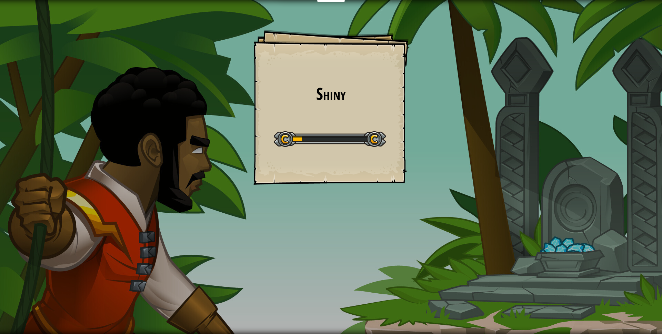
click at [416, 151] on div "Shiny Goals Start Level Error loading from server. Try refreshing the page. You…" at bounding box center [331, 167] width 662 height 334
click at [417, 151] on div "Shiny Goals Start Level Error loading from server. Try refreshing the page. You…" at bounding box center [331, 167] width 662 height 334
click at [419, 150] on div "Shiny Goals Start Level Error loading from server. Try refreshing the page. You…" at bounding box center [331, 167] width 662 height 334
click at [464, 82] on div "Shiny Goals Start Level Error loading from server. Try refreshing the page. You…" at bounding box center [331, 167] width 662 height 334
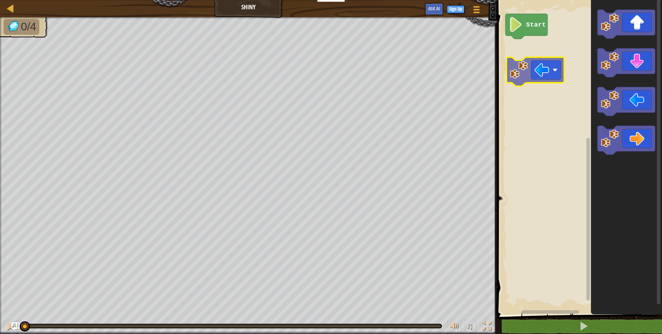
click at [533, 71] on div "Start" at bounding box center [578, 156] width 167 height 318
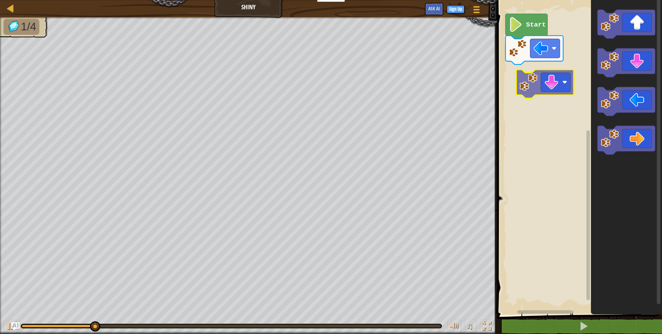
click at [523, 81] on div "Start" at bounding box center [578, 156] width 167 height 318
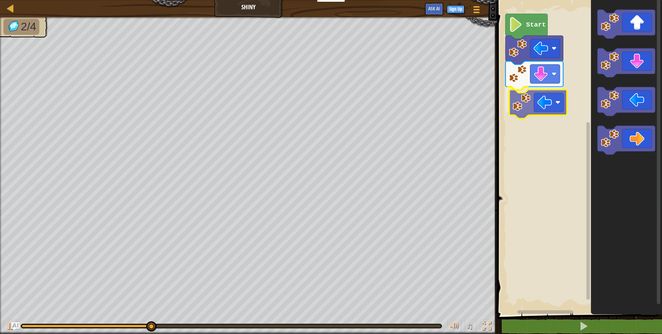
click at [523, 99] on div "Start" at bounding box center [578, 156] width 167 height 318
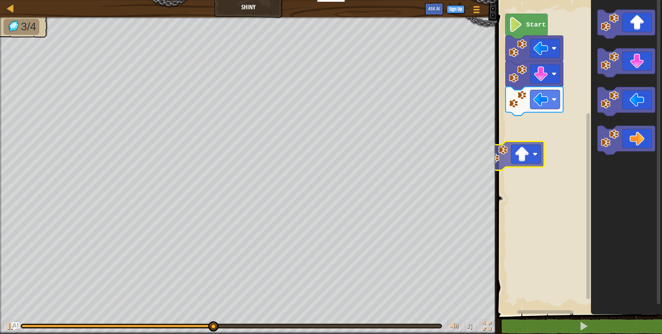
click at [507, 158] on div "Start" at bounding box center [578, 156] width 167 height 318
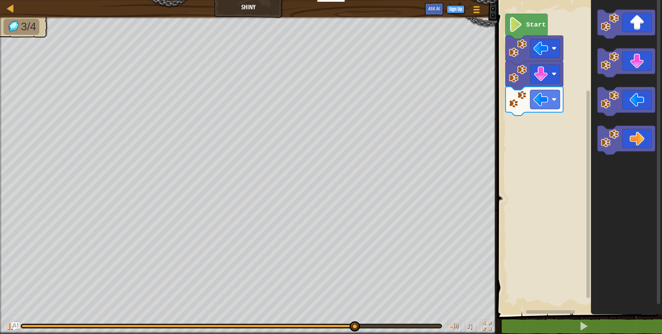
click at [588, 73] on div "Start" at bounding box center [578, 156] width 167 height 318
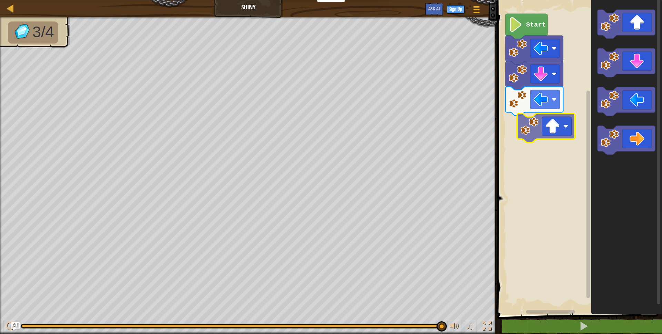
click at [547, 124] on div "Start" at bounding box center [578, 156] width 167 height 318
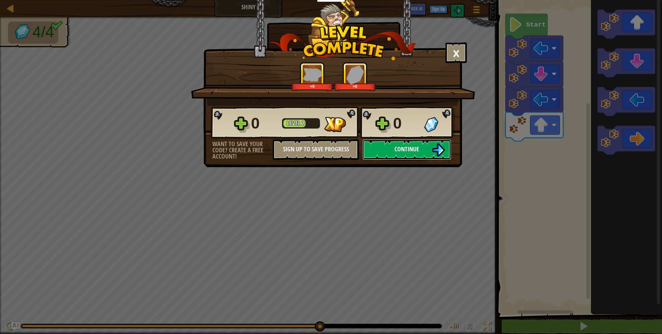
click at [420, 153] on button "Continue" at bounding box center [406, 149] width 89 height 21
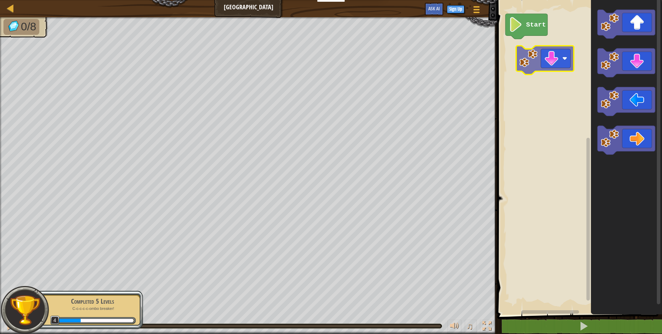
click at [544, 55] on div "Start" at bounding box center [578, 156] width 167 height 318
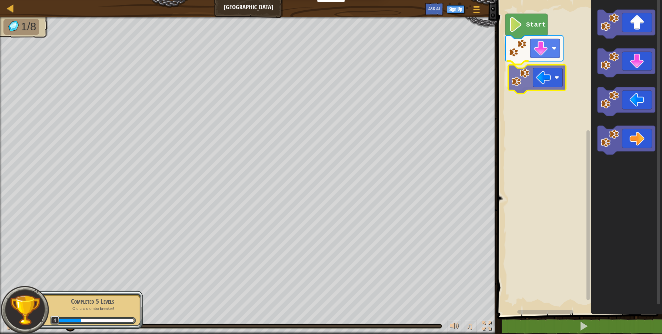
click at [543, 79] on div "Start" at bounding box center [578, 156] width 167 height 318
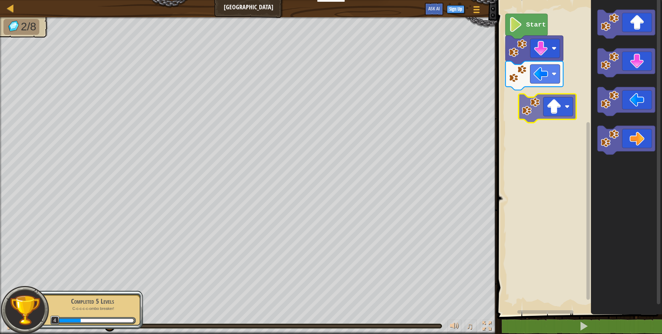
click at [541, 112] on div "Start" at bounding box center [578, 156] width 167 height 318
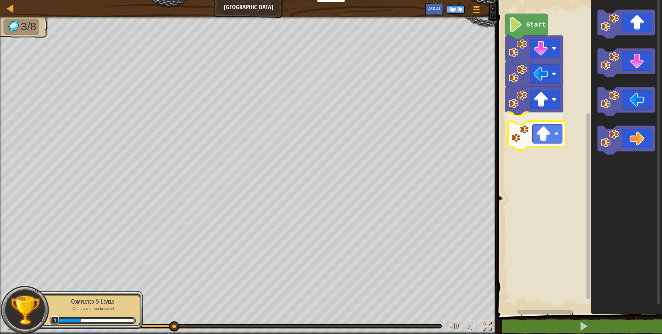
click at [555, 135] on div "Start" at bounding box center [578, 156] width 167 height 318
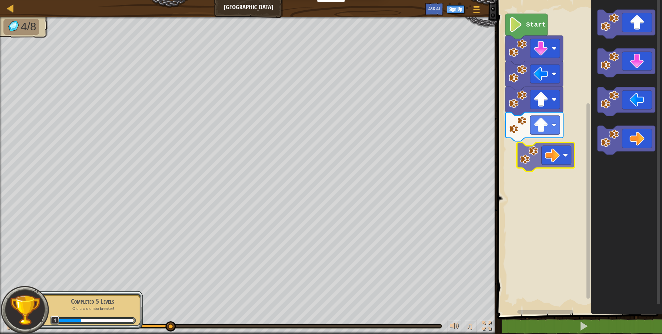
click at [531, 149] on div "Start" at bounding box center [578, 156] width 167 height 318
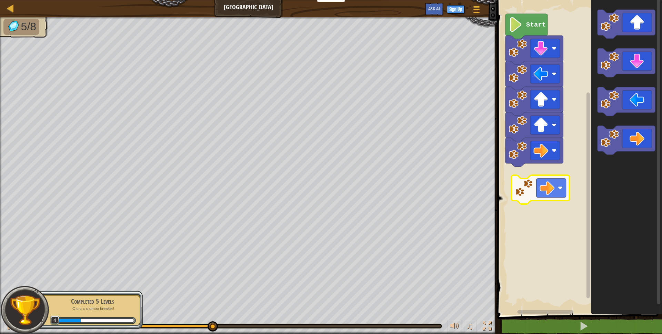
click at [533, 180] on div "Start" at bounding box center [578, 156] width 167 height 318
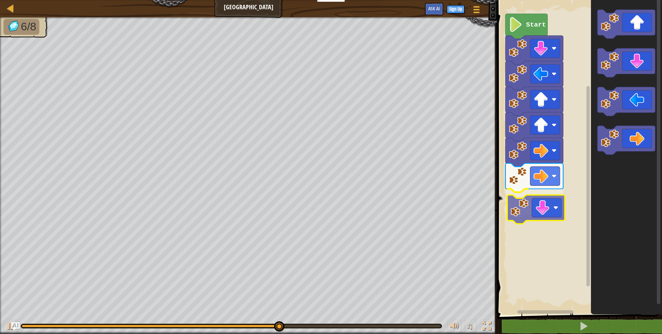
click at [551, 205] on div "Start" at bounding box center [578, 156] width 167 height 318
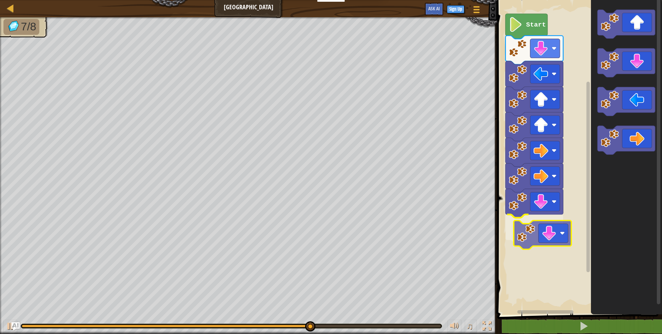
click at [547, 233] on div "Start" at bounding box center [578, 156] width 167 height 318
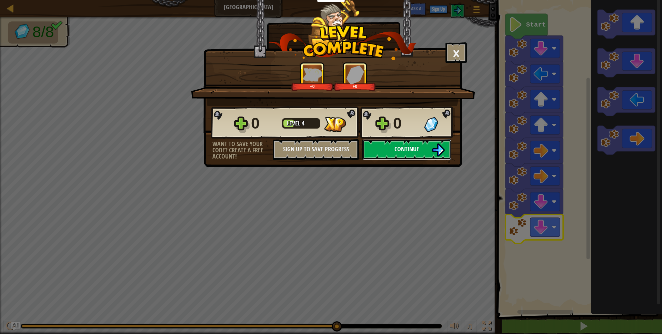
click at [408, 153] on span "Continue" at bounding box center [407, 149] width 25 height 9
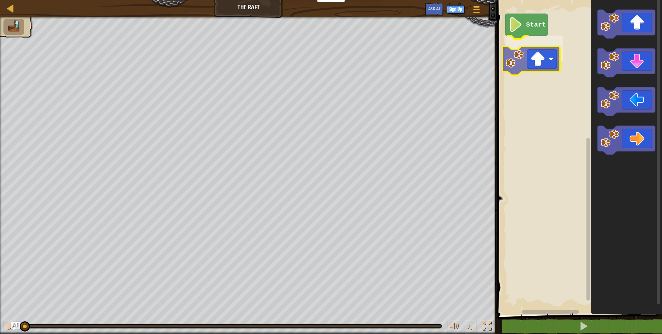
click at [541, 62] on div "Start" at bounding box center [578, 156] width 167 height 318
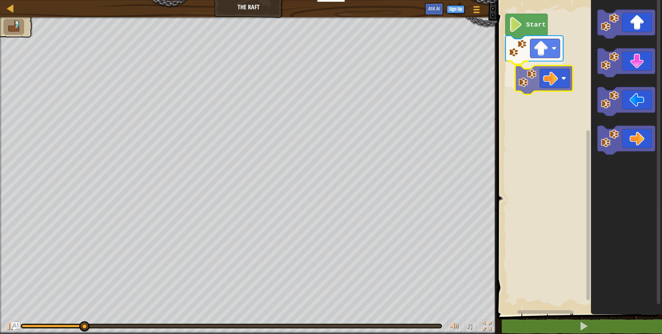
click at [548, 78] on div "Start" at bounding box center [578, 156] width 167 height 318
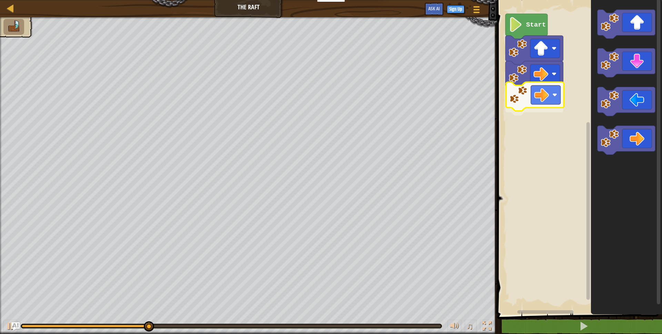
click at [528, 99] on div "Start" at bounding box center [578, 156] width 167 height 318
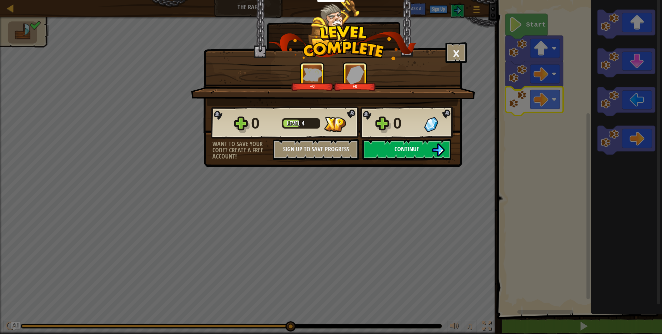
drag, startPoint x: 405, startPoint y: 164, endPoint x: 403, endPoint y: 155, distance: 9.4
click at [404, 156] on div "× How fun was this level? +0 +0 Reticulating Splines... 0 Level 4 0 Want to sav…" at bounding box center [332, 83] width 259 height 167
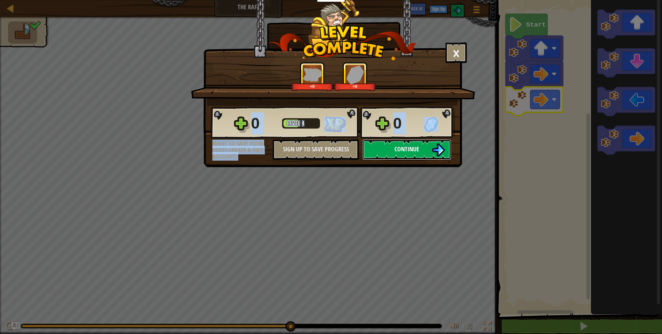
click at [403, 153] on button "Continue" at bounding box center [406, 149] width 89 height 21
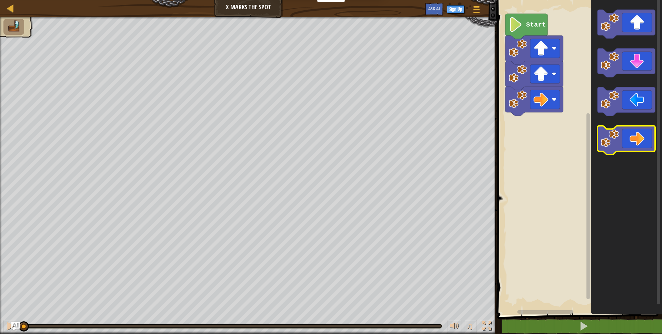
click at [634, 146] on icon "Blockly Workspace" at bounding box center [627, 140] width 58 height 29
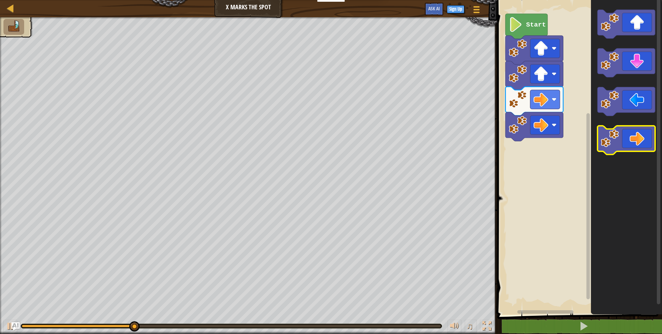
click at [641, 132] on icon "Blockly Workspace" at bounding box center [627, 140] width 58 height 29
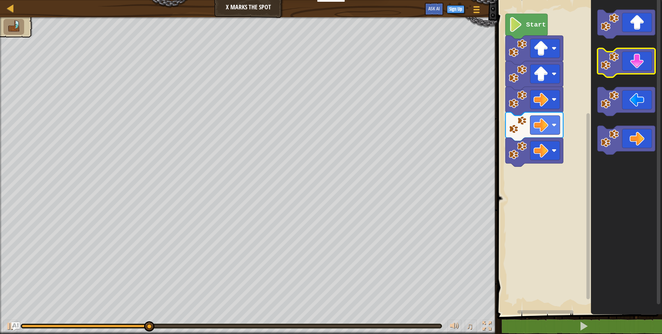
click at [651, 63] on icon "Blockly Workspace" at bounding box center [627, 63] width 58 height 29
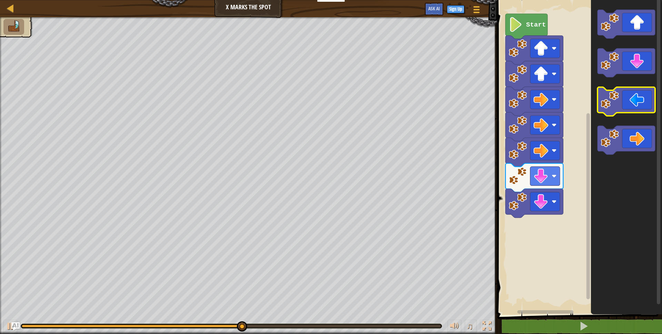
click at [633, 97] on icon "Blockly Workspace" at bounding box center [627, 101] width 58 height 29
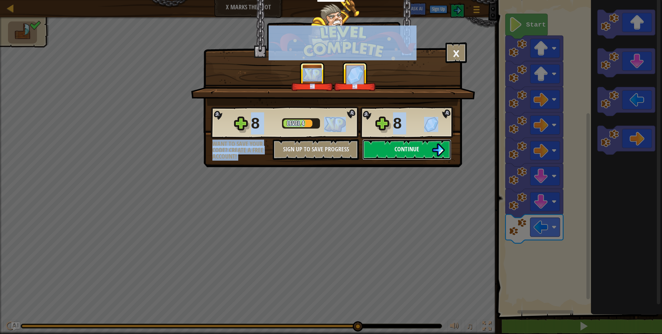
click at [403, 148] on span "Continue" at bounding box center [407, 149] width 25 height 9
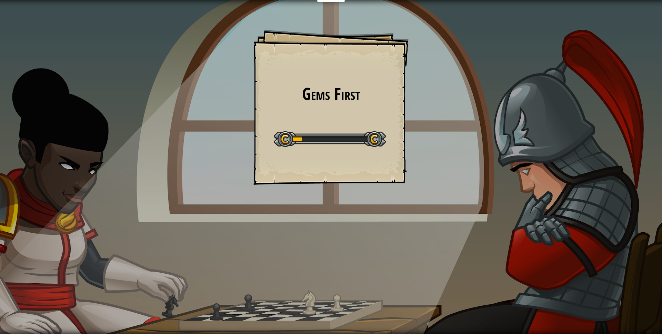
drag, startPoint x: 418, startPoint y: 152, endPoint x: 433, endPoint y: 161, distance: 17.8
click at [421, 160] on div "Gems First Goals Start Level Error loading from server. Try refreshing the page…" at bounding box center [331, 167] width 662 height 334
drag, startPoint x: 440, startPoint y: 159, endPoint x: 446, endPoint y: 155, distance: 7.0
click at [441, 158] on div "Gems First Goals Start Level Error loading from server. Try refreshing the page…" at bounding box center [331, 167] width 662 height 334
click at [446, 156] on div "Gems First Goals Start Level Error loading from server. Try refreshing the page…" at bounding box center [331, 167] width 662 height 334
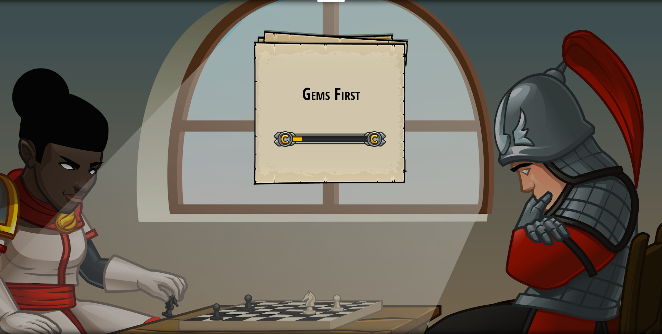
click at [447, 156] on div "Gems First Goals Start Level Error loading from server. Try refreshing the page…" at bounding box center [331, 167] width 662 height 334
click at [448, 153] on div "Gems First Goals Start Level Error loading from server. Try refreshing the page…" at bounding box center [331, 167] width 662 height 334
click at [456, 153] on div "Gems First Goals Start Level Error loading from server. Try refreshing the page…" at bounding box center [331, 167] width 662 height 334
click at [438, 157] on div "Gems First Goals Start Level Error loading from server. Try refreshing the page…" at bounding box center [331, 167] width 662 height 334
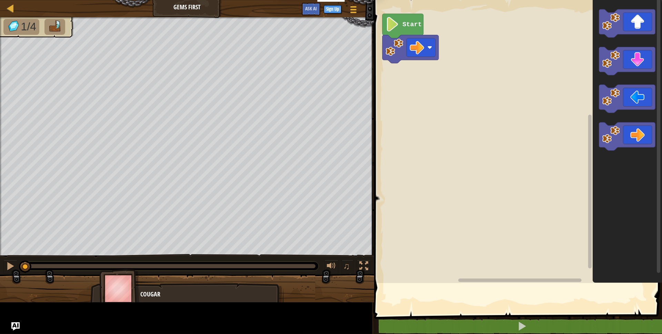
click at [420, 152] on rect "Blockly Workspace" at bounding box center [517, 140] width 290 height 287
click at [422, 152] on rect "Blockly Workspace" at bounding box center [517, 140] width 290 height 287
click at [422, 153] on rect "Blockly Workspace" at bounding box center [517, 140] width 290 height 287
click at [422, 156] on rect "Blockly Workspace" at bounding box center [517, 140] width 290 height 287
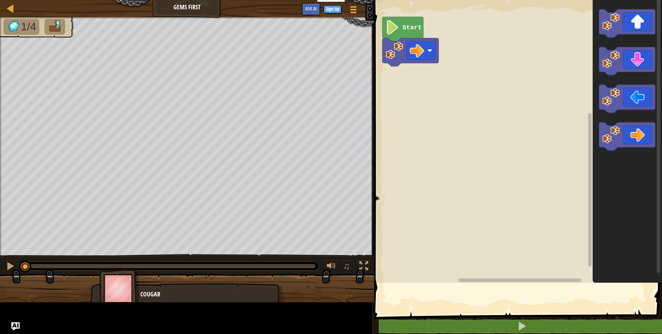
click at [421, 155] on rect "Blockly Workspace" at bounding box center [517, 140] width 290 height 287
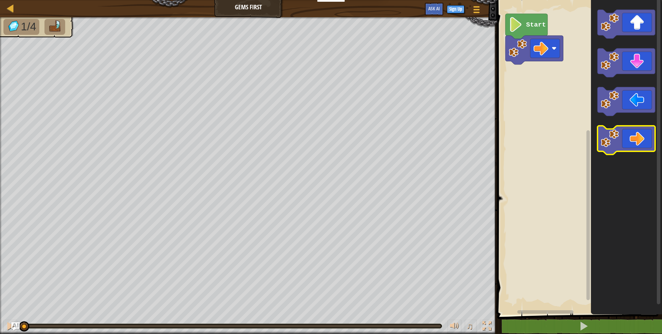
click at [636, 138] on icon "Blockly Workspace" at bounding box center [627, 140] width 58 height 29
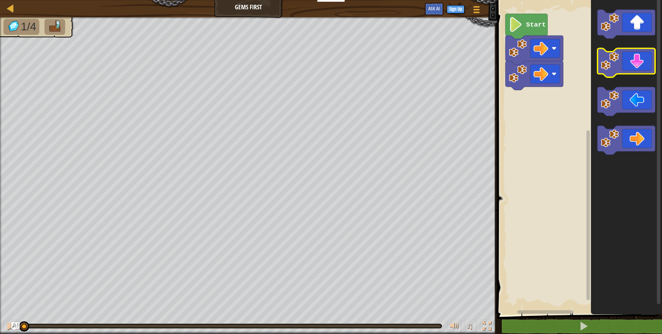
click at [623, 66] on icon "Blockly Workspace" at bounding box center [627, 63] width 58 height 29
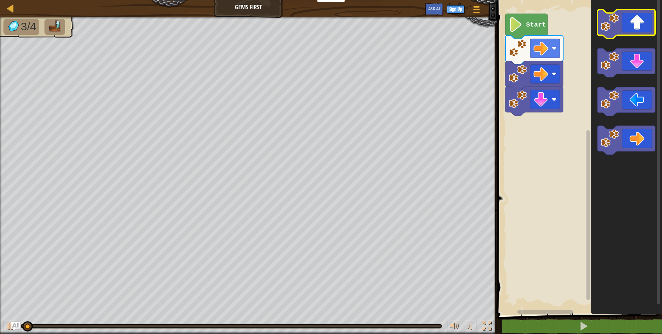
click at [643, 29] on icon "Blockly Workspace" at bounding box center [627, 24] width 58 height 29
click at [626, 23] on icon "Blockly Workspace" at bounding box center [627, 24] width 58 height 29
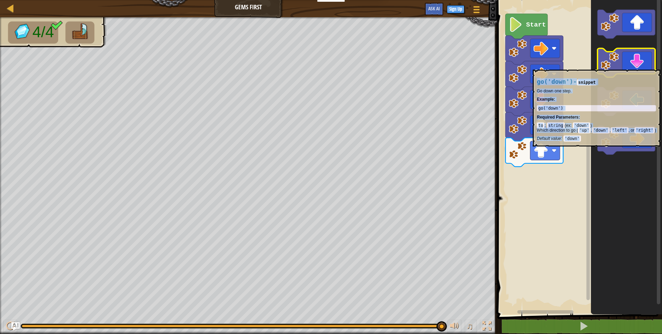
click at [634, 66] on icon "Blockly Workspace" at bounding box center [627, 63] width 58 height 29
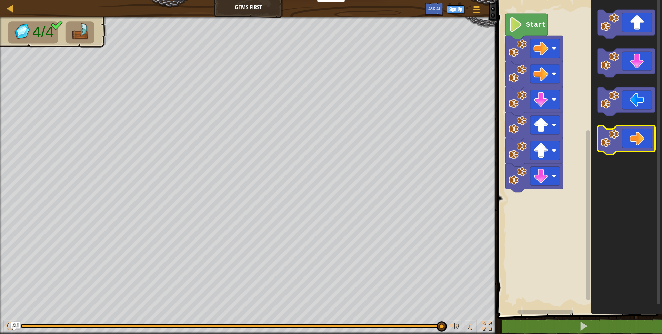
click at [634, 139] on icon "Blockly Workspace" at bounding box center [627, 140] width 58 height 29
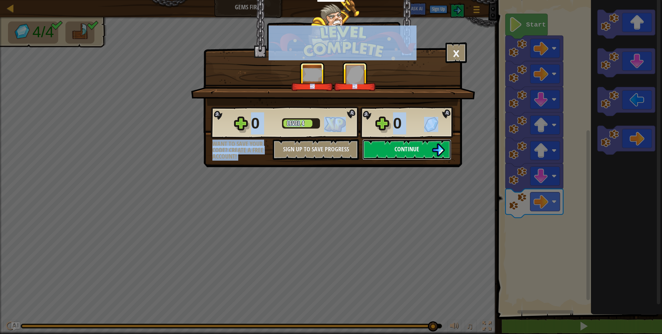
click at [423, 150] on button "Continue" at bounding box center [406, 149] width 89 height 21
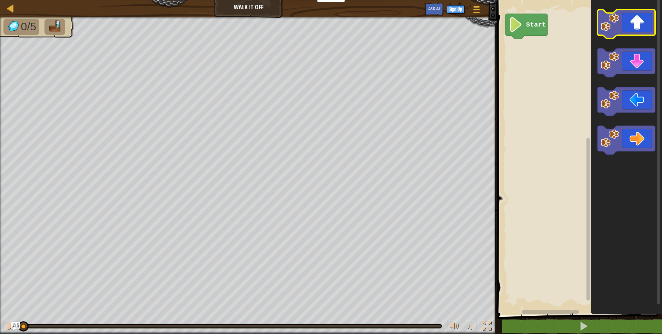
click at [638, 26] on icon "Blockly Workspace" at bounding box center [627, 24] width 58 height 29
click at [633, 21] on icon "Blockly Workspace" at bounding box center [627, 24] width 58 height 29
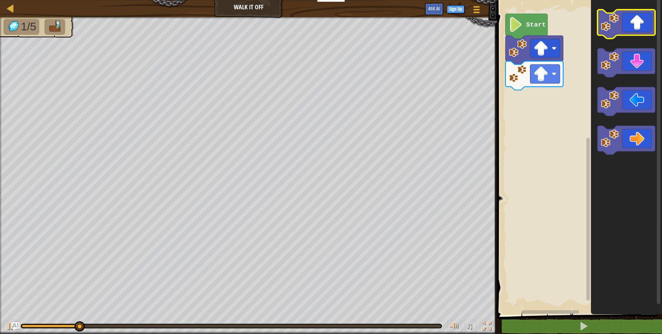
click at [633, 21] on icon "Blockly Workspace" at bounding box center [627, 24] width 58 height 29
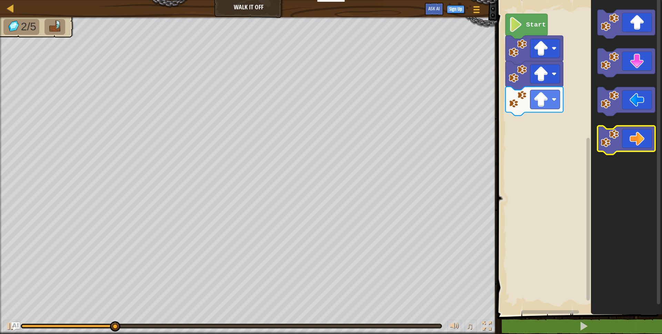
click at [628, 146] on icon "Blockly Workspace" at bounding box center [627, 140] width 58 height 29
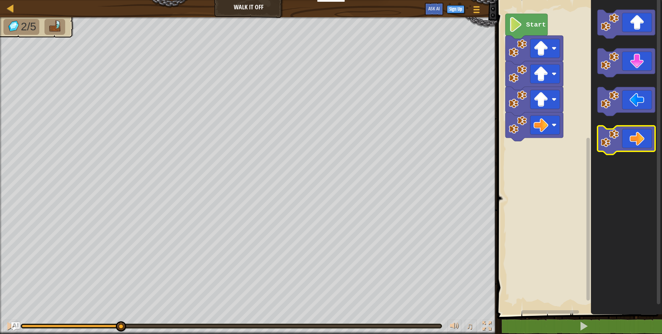
click at [628, 146] on icon "Blockly Workspace" at bounding box center [627, 140] width 58 height 29
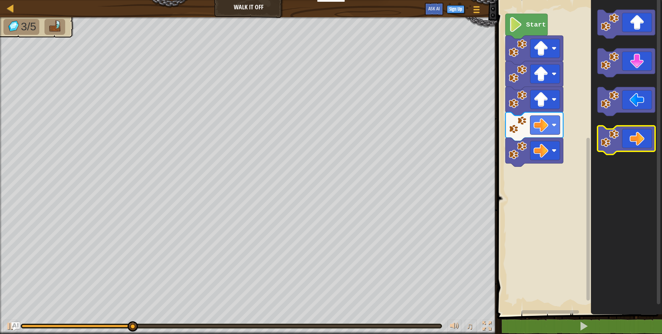
click at [628, 146] on icon "Blockly Workspace" at bounding box center [627, 140] width 58 height 29
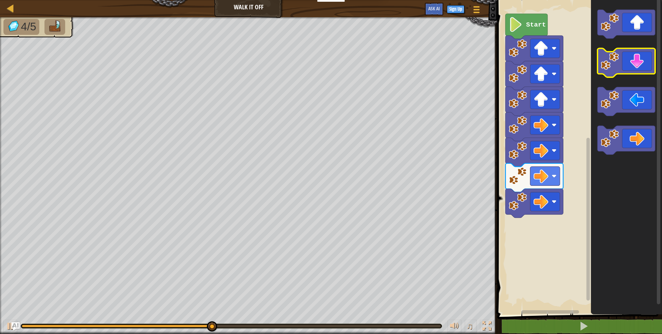
click at [617, 58] on image "Blockly Workspace" at bounding box center [610, 61] width 18 height 18
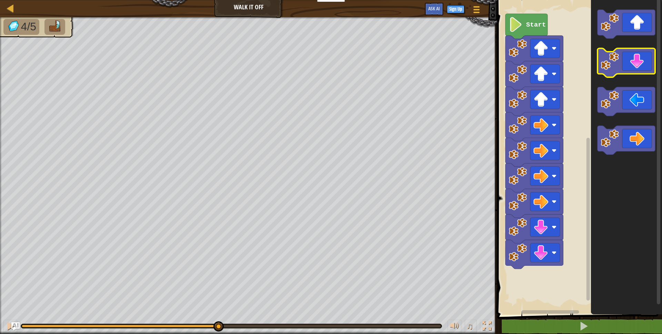
click at [617, 58] on image "Blockly Workspace" at bounding box center [610, 61] width 18 height 18
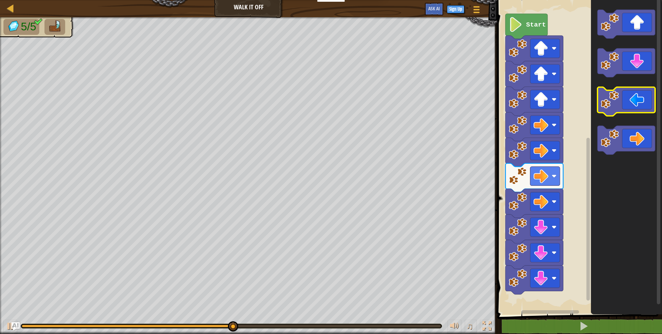
click at [629, 96] on icon "Blockly Workspace" at bounding box center [627, 101] width 58 height 29
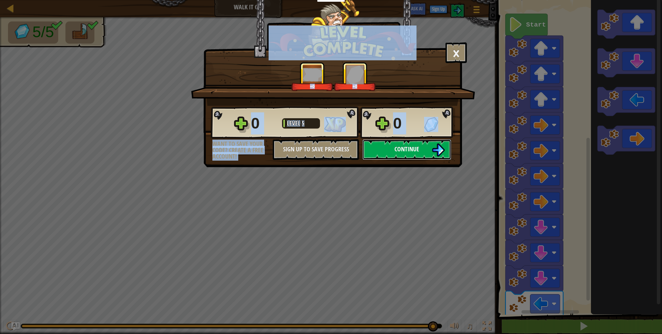
click at [382, 148] on button "Continue" at bounding box center [406, 149] width 89 height 21
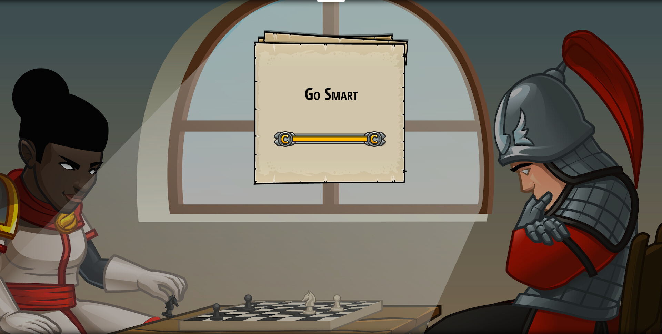
drag, startPoint x: 476, startPoint y: 129, endPoint x: 485, endPoint y: 128, distance: 9.7
click at [477, 128] on div "Go Smart Goals Start Level Error loading from server. Try refreshing the page. …" at bounding box center [331, 167] width 662 height 334
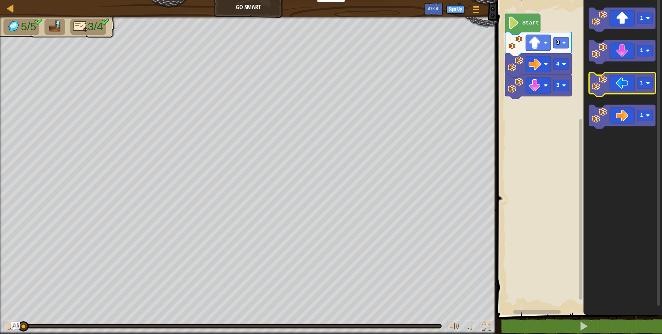
click at [635, 84] on icon "Blockly Workspace" at bounding box center [622, 84] width 67 height 24
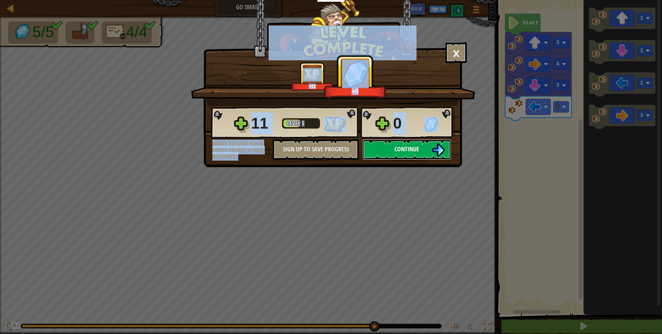
click at [401, 154] on button "Continue" at bounding box center [406, 149] width 89 height 21
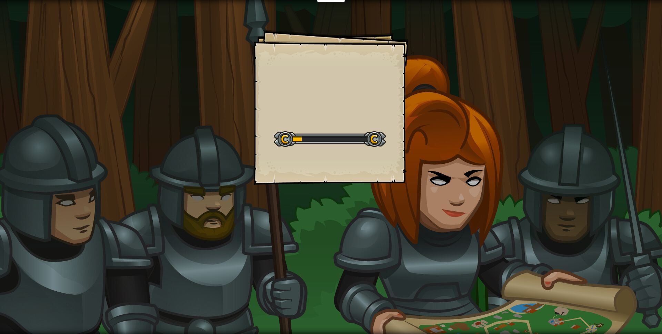
drag, startPoint x: 478, startPoint y: 95, endPoint x: 480, endPoint y: 91, distance: 3.7
click at [478, 98] on div "Goals Start Level Error loading from server. Try refreshing the page. You'll ne…" at bounding box center [331, 167] width 662 height 334
click at [461, 90] on div "Goals Start Level Error loading from server. Try refreshing the page. You'll ne…" at bounding box center [331, 167] width 662 height 334
click at [462, 88] on div "Steps Goals Start Level Error loading from server. Try refreshing the page. You…" at bounding box center [331, 167] width 662 height 334
click at [463, 88] on div "Steps Goals Start Level Error loading from server. Try refreshing the page. You…" at bounding box center [331, 167] width 662 height 334
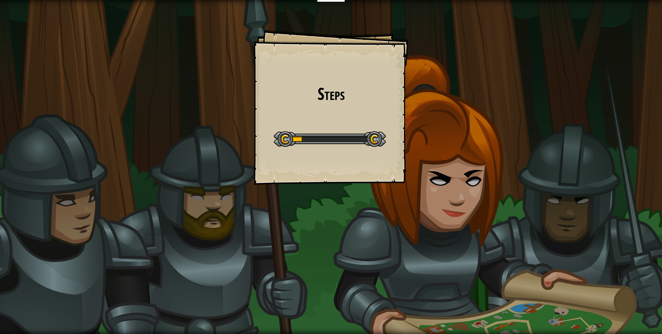
drag, startPoint x: 448, startPoint y: 97, endPoint x: 442, endPoint y: 103, distance: 8.5
click at [448, 99] on div "Steps Goals Start Level Error loading from server. Try refreshing the page. You…" at bounding box center [331, 167] width 662 height 334
click at [442, 103] on div "Steps Goals Start Level Error loading from server. Try refreshing the page. You…" at bounding box center [331, 167] width 662 height 334
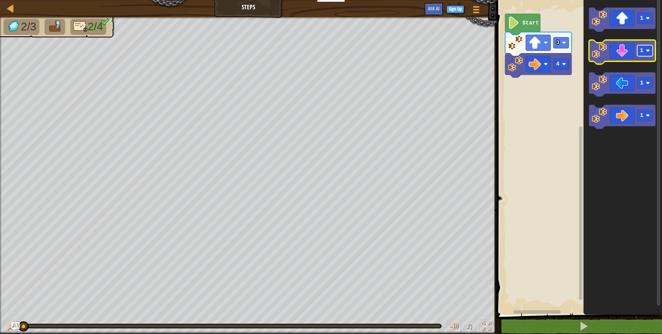
click at [645, 52] on rect "Blockly Workspace" at bounding box center [645, 50] width 16 height 11
click at [649, 84] on image "Blockly Workspace" at bounding box center [648, 83] width 4 height 4
click at [620, 52] on icon "Blockly Workspace" at bounding box center [622, 52] width 67 height 24
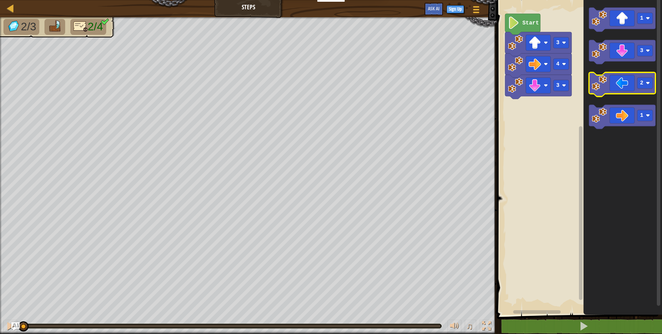
click at [622, 80] on icon "Blockly Workspace" at bounding box center [622, 84] width 67 height 24
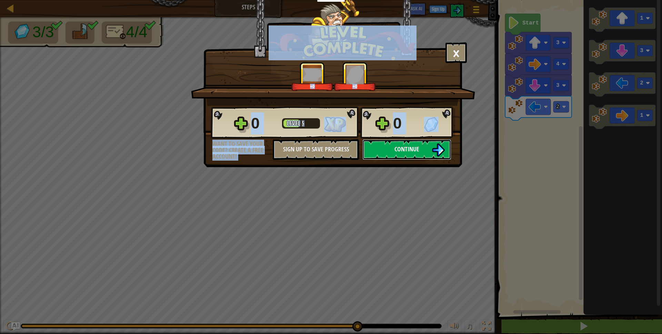
click at [400, 150] on span "Continue" at bounding box center [407, 149] width 25 height 9
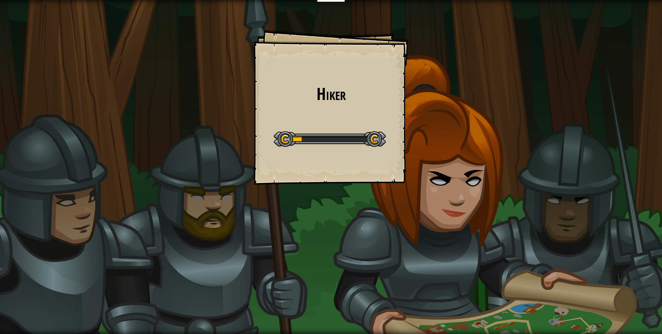
click at [412, 146] on div "Hiker Goals Start Level Error loading from server. Try refreshing the page. You…" at bounding box center [331, 167] width 662 height 334
drag, startPoint x: 415, startPoint y: 145, endPoint x: 415, endPoint y: 140, distance: 5.2
click at [415, 144] on div "Hiker Goals Start Level Error loading from server. Try refreshing the page. You…" at bounding box center [331, 167] width 662 height 334
drag, startPoint x: 416, startPoint y: 147, endPoint x: 423, endPoint y: 146, distance: 7.6
click at [416, 149] on div "Hiker Goals Start Level Error loading from server. Try refreshing the page. You…" at bounding box center [331, 167] width 662 height 334
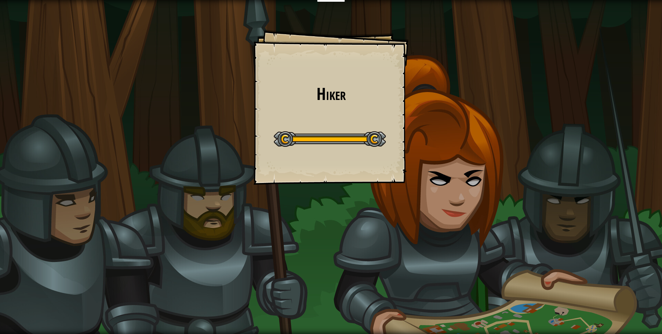
drag, startPoint x: 423, startPoint y: 146, endPoint x: 419, endPoint y: 172, distance: 25.9
click at [419, 165] on div "Hiker Goals Start Level Error loading from server. Try refreshing the page. You…" at bounding box center [331, 167] width 662 height 334
click at [419, 172] on div "Hiker Goals Start Level Error loading from server. Try refreshing the page. You…" at bounding box center [331, 167] width 662 height 334
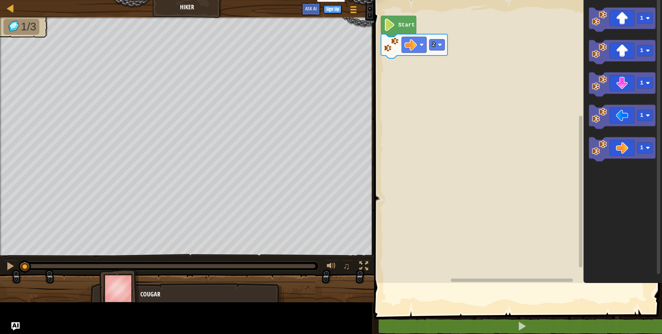
click at [418, 170] on rect "Blockly Workspace" at bounding box center [517, 140] width 290 height 287
click at [414, 169] on rect "Blockly Workspace" at bounding box center [517, 140] width 290 height 287
click at [416, 170] on rect "Blockly Workspace" at bounding box center [517, 140] width 290 height 287
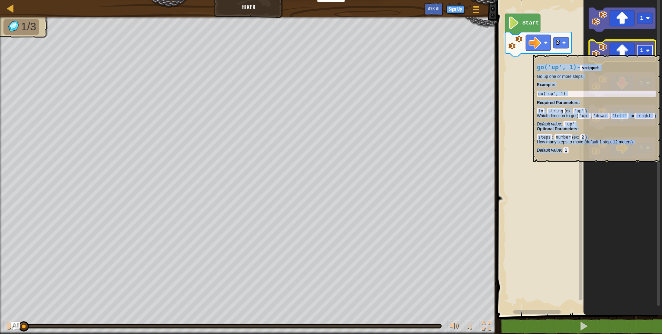
click at [650, 52] on image "Blockly Workspace" at bounding box center [648, 51] width 4 height 4
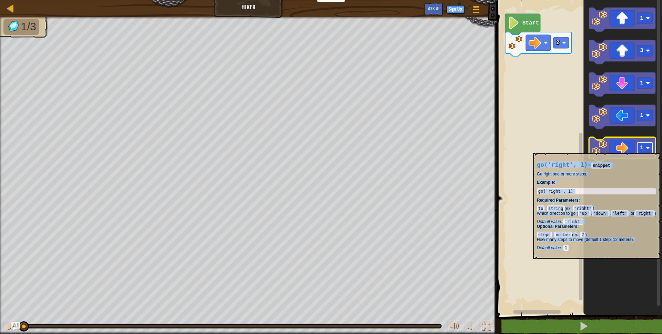
click at [649, 149] on image "Blockly Workspace" at bounding box center [648, 148] width 4 height 4
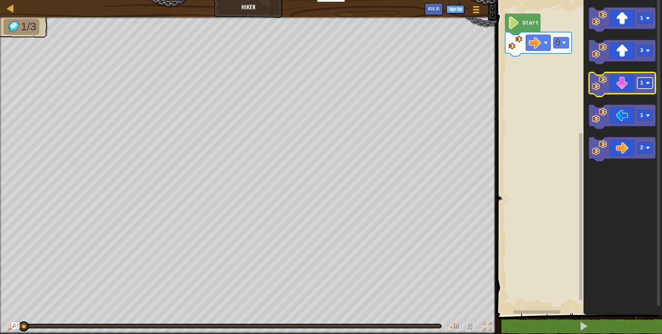
click at [646, 86] on rect "Blockly Workspace" at bounding box center [645, 83] width 16 height 11
click at [628, 51] on icon "Blockly Workspace" at bounding box center [622, 52] width 67 height 24
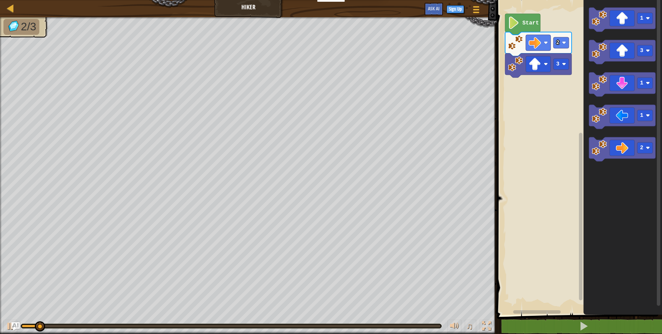
click at [621, 162] on icon "Blockly Workspace" at bounding box center [623, 156] width 79 height 318
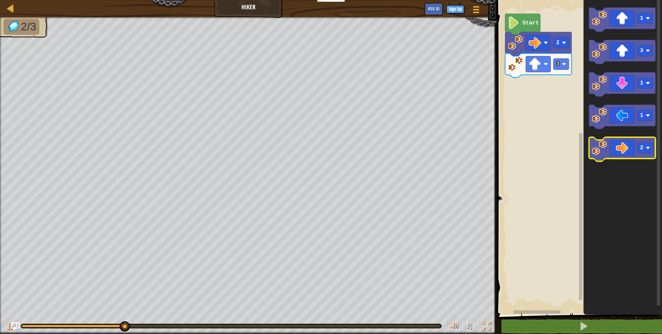
click at [627, 147] on icon "Blockly Workspace" at bounding box center [622, 149] width 67 height 24
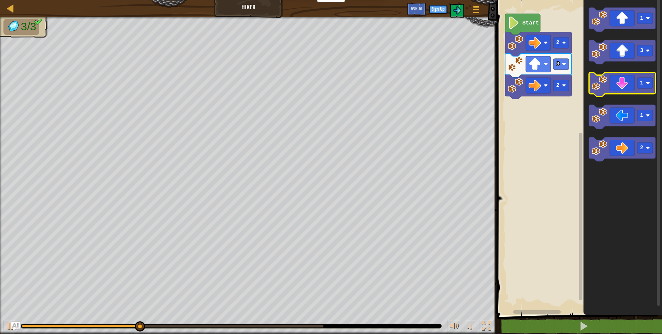
click at [620, 86] on icon "Blockly Workspace" at bounding box center [622, 84] width 67 height 24
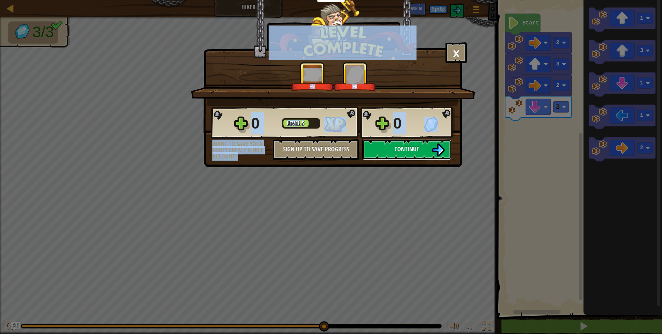
click at [425, 150] on button "Continue" at bounding box center [406, 149] width 89 height 21
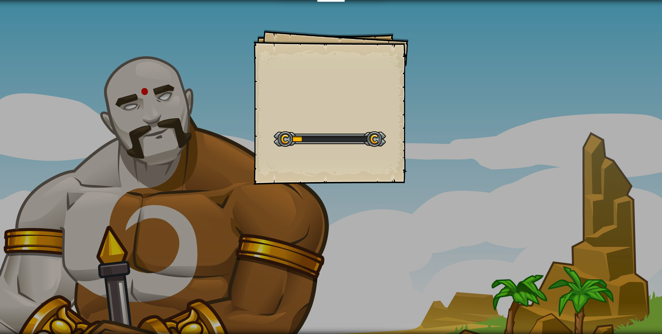
drag, startPoint x: 421, startPoint y: 153, endPoint x: 421, endPoint y: 158, distance: 5.2
click at [421, 158] on div "Goals Start Level Error loading from server. Try refreshing the page. You'll ne…" at bounding box center [331, 167] width 662 height 334
click at [421, 158] on div "Long Hall Goals Start Level Error loading from server. Try refreshing the page.…" at bounding box center [331, 167] width 662 height 334
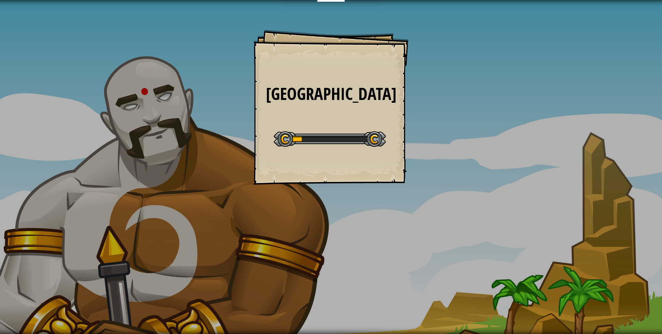
click at [420, 162] on div "Long Hall Goals Start Level Error loading from server. Try refreshing the page.…" at bounding box center [331, 167] width 662 height 334
drag, startPoint x: 421, startPoint y: 163, endPoint x: 424, endPoint y: 167, distance: 4.6
click at [422, 167] on div "Long Hall Goals Start Level Error loading from server. Try refreshing the page.…" at bounding box center [331, 167] width 662 height 334
click at [424, 167] on div "Long Hall Goals Start Level Error loading from server. Try refreshing the page.…" at bounding box center [331, 167] width 662 height 334
click at [435, 172] on div "Long Hall Goals Start Level Error loading from server. Try refreshing the page.…" at bounding box center [331, 167] width 662 height 334
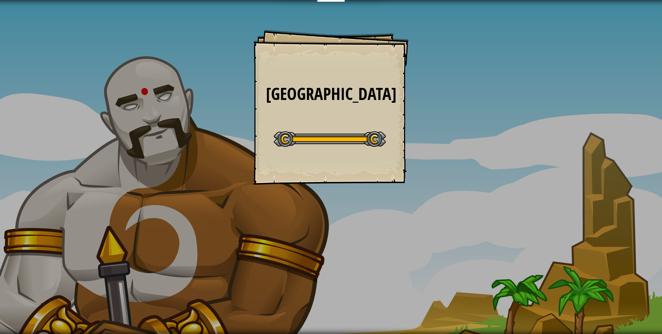
click at [455, 168] on div "Educators Create Free Account School & District Solutions Teacher Toolkit Previ…" at bounding box center [331, 167] width 662 height 334
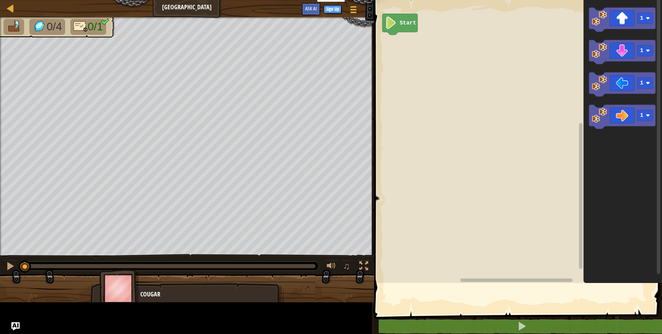
click at [457, 179] on rect "Blockly Workspace" at bounding box center [517, 140] width 290 height 287
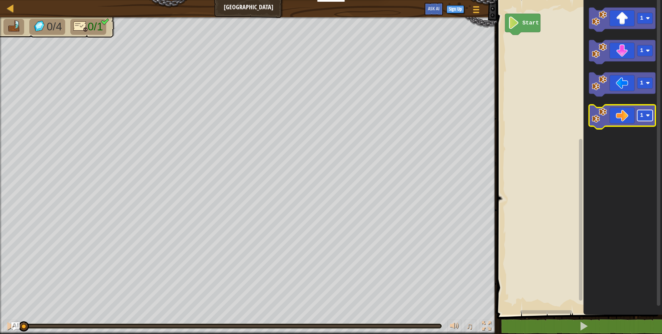
click at [648, 113] on g "1" at bounding box center [645, 115] width 16 height 11
click at [634, 125] on icon "Blockly Workspace" at bounding box center [622, 117] width 67 height 24
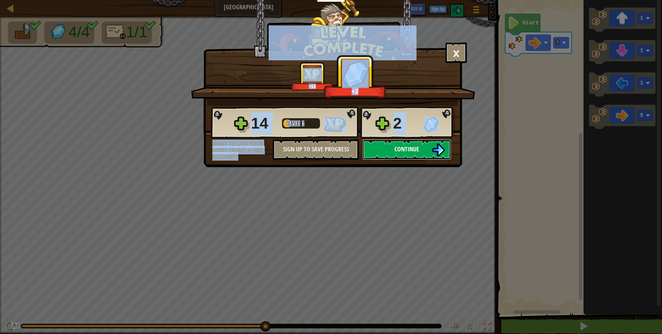
click at [400, 144] on button "Continue" at bounding box center [406, 149] width 89 height 21
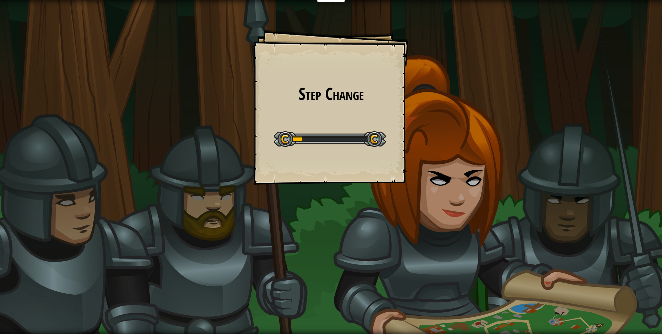
drag, startPoint x: 475, startPoint y: 190, endPoint x: 465, endPoint y: 189, distance: 10.1
click at [473, 190] on div "Step Change Goals Start Level Error loading from server. Try refreshing the pag…" at bounding box center [331, 167] width 662 height 334
click at [465, 189] on div "Step Change Goals Start Level Error loading from server. Try refreshing the pag…" at bounding box center [331, 167] width 662 height 334
click at [466, 201] on div "Step Change Goals Start Level Error loading from server. Try refreshing the pag…" at bounding box center [331, 167] width 662 height 334
drag, startPoint x: 467, startPoint y: 201, endPoint x: 455, endPoint y: 216, distance: 18.7
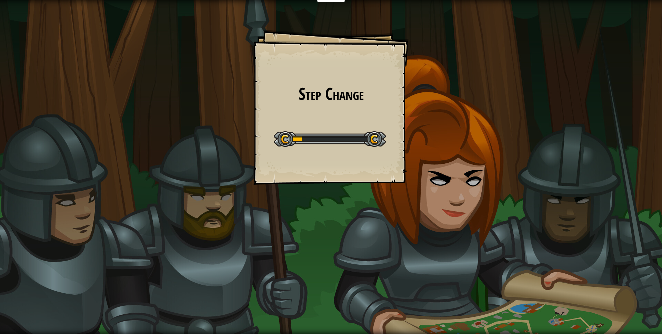
click at [466, 203] on div "Step Change Goals Start Level Error loading from server. Try refreshing the pag…" at bounding box center [331, 167] width 662 height 334
click at [455, 216] on div "Step Change Goals Start Level Error loading from server. Try refreshing the pag…" at bounding box center [331, 167] width 662 height 334
click at [452, 220] on div "Step Change Goals Start Level Error loading from server. Try refreshing the pag…" at bounding box center [331, 167] width 662 height 334
click at [455, 220] on div "Step Change Goals Start Level Error loading from server. Try refreshing the pag…" at bounding box center [331, 167] width 662 height 334
click at [456, 224] on div "Step Change Goals Start Level Error loading from server. Try refreshing the pag…" at bounding box center [331, 167] width 662 height 334
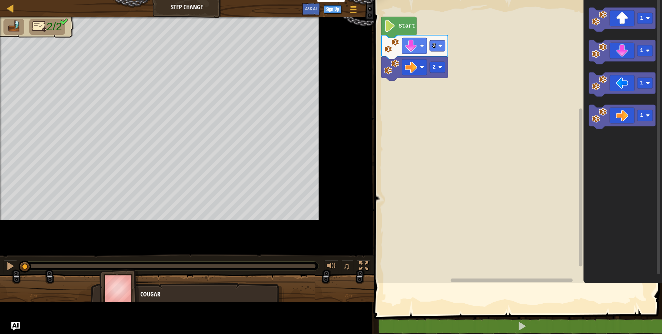
click at [459, 220] on rect "Blockly Workspace" at bounding box center [517, 140] width 290 height 287
click at [462, 230] on rect "Blockly Workspace" at bounding box center [517, 140] width 290 height 287
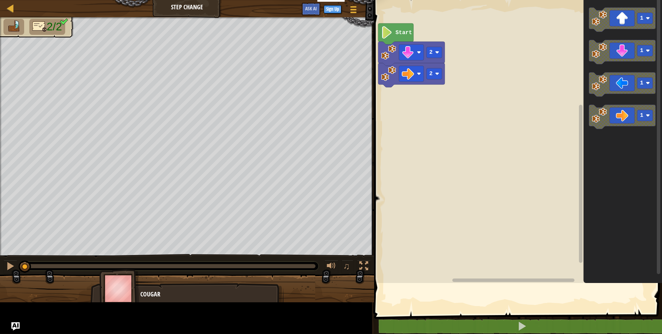
click at [464, 230] on rect "Blockly Workspace" at bounding box center [517, 140] width 290 height 287
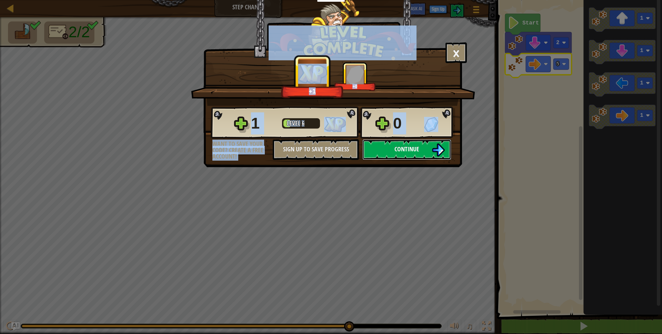
click at [404, 145] on span "Continue" at bounding box center [407, 149] width 25 height 9
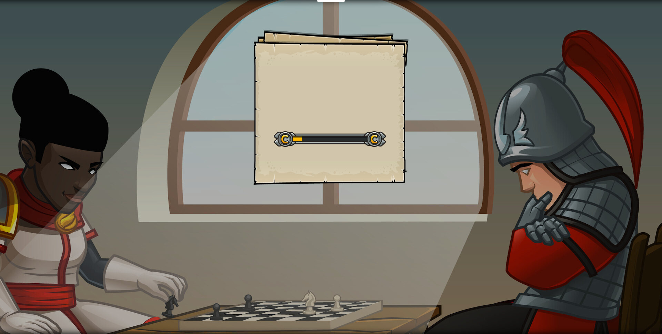
click at [368, 161] on div "Goals Start Level Error loading from server. Try refreshing the page. You'll ne…" at bounding box center [330, 107] width 155 height 155
click at [370, 160] on div "Go Around Goals Start Level Error loading from server. Try refreshing the page.…" at bounding box center [330, 107] width 155 height 155
click at [373, 157] on div "Go Around Goals Start Level Error loading from server. Try refreshing the page.…" at bounding box center [330, 107] width 155 height 155
click at [390, 145] on div "Go Around Goals Start Level Error loading from server. Try refreshing the page.…" at bounding box center [330, 107] width 155 height 155
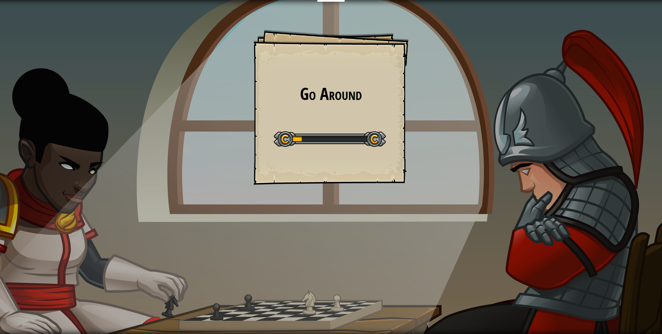
click at [394, 143] on div "Go Around Goals Start Level Error loading from server. Try refreshing the page.…" at bounding box center [330, 107] width 155 height 155
click at [386, 150] on div "Educators Create Free Account School & District Solutions Teacher Toolkit Previ…" at bounding box center [331, 167] width 662 height 334
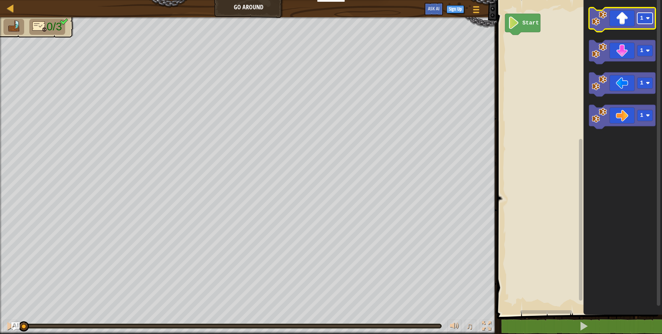
click at [646, 16] on rect "Blockly Workspace" at bounding box center [645, 18] width 16 height 11
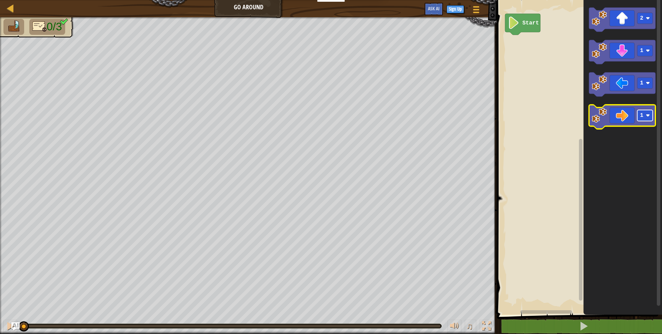
click at [649, 115] on image "Blockly Workspace" at bounding box center [648, 115] width 4 height 4
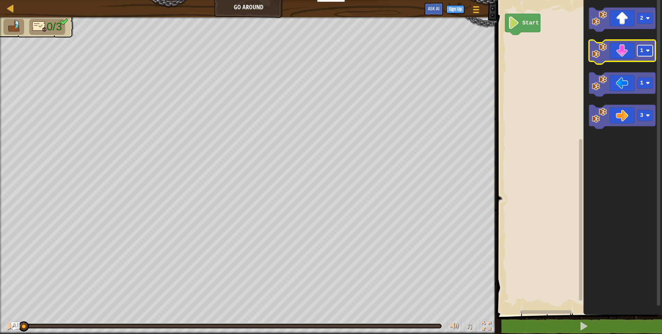
click at [649, 54] on rect "Blockly Workspace" at bounding box center [645, 50] width 16 height 11
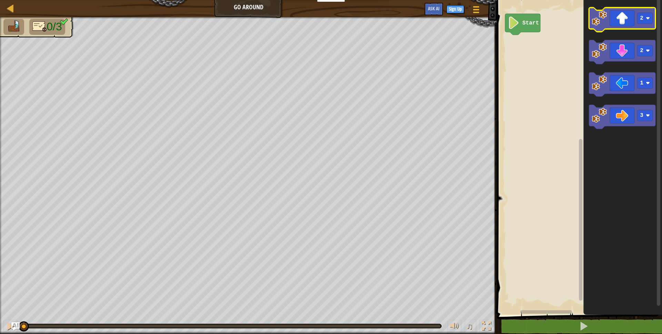
click at [623, 25] on icon "Blockly Workspace" at bounding box center [622, 20] width 67 height 24
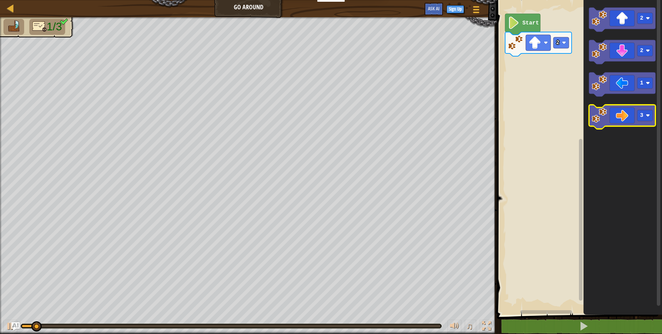
click at [624, 122] on icon "Blockly Workspace" at bounding box center [622, 117] width 67 height 24
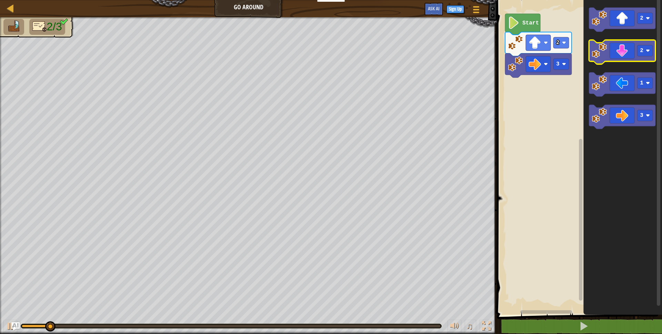
click at [617, 59] on icon "Blockly Workspace" at bounding box center [622, 52] width 67 height 24
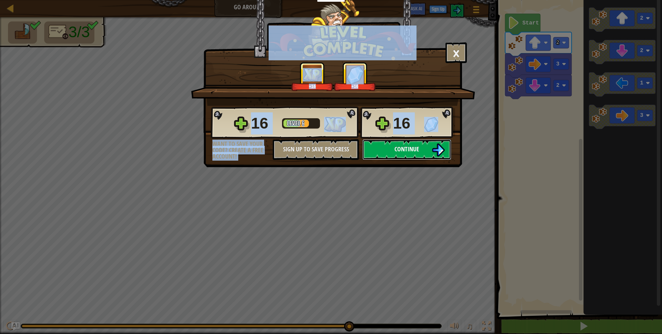
click at [399, 142] on button "Continue" at bounding box center [406, 149] width 89 height 21
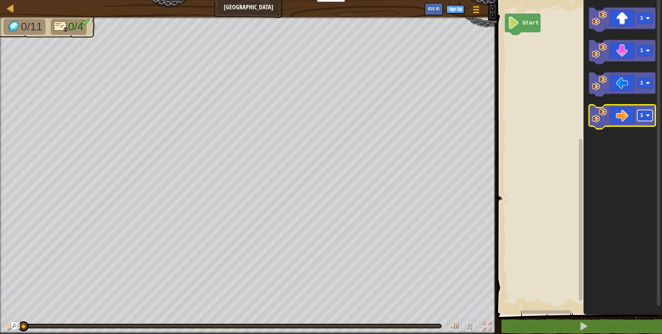
click at [648, 115] on image "Blockly Workspace" at bounding box center [648, 115] width 4 height 4
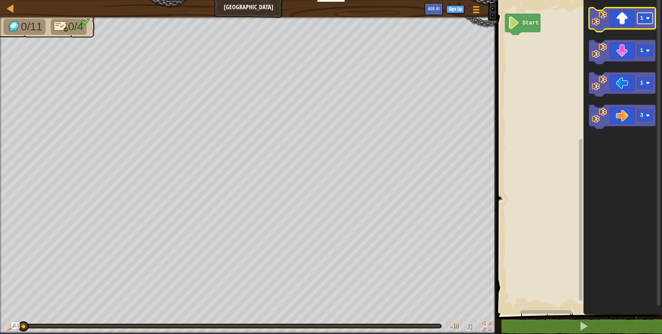
click at [645, 19] on rect "Blockly Workspace" at bounding box center [645, 18] width 16 height 11
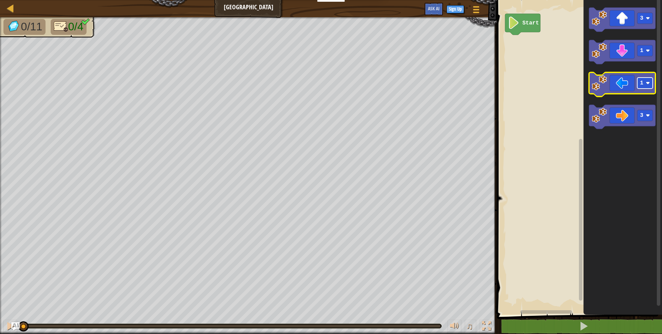
click at [648, 83] on image "Blockly Workspace" at bounding box center [648, 83] width 4 height 4
click at [644, 55] on rect "Blockly Workspace" at bounding box center [645, 50] width 16 height 11
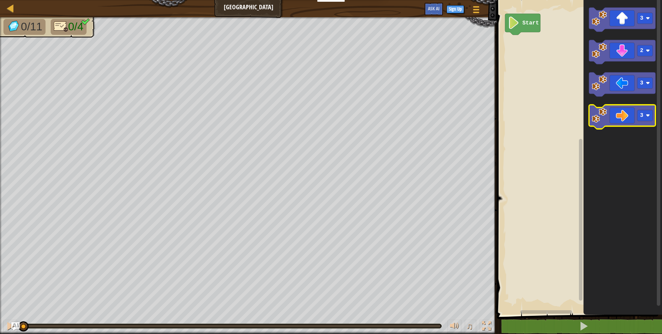
click at [631, 111] on icon "Blockly Workspace" at bounding box center [622, 117] width 67 height 24
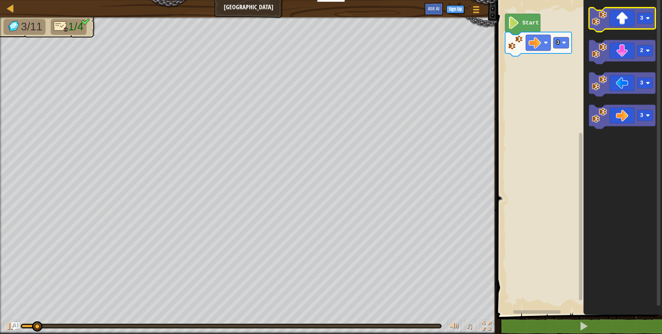
click at [612, 18] on icon "Blockly Workspace" at bounding box center [622, 20] width 67 height 24
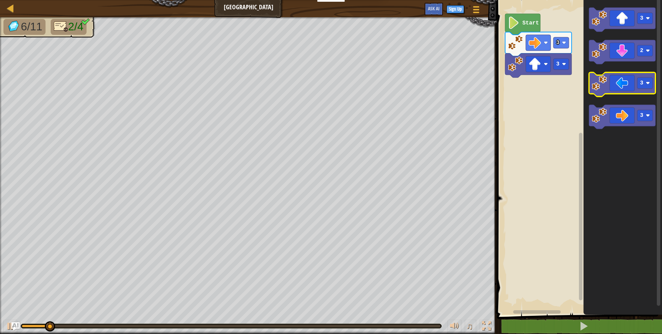
click at [615, 83] on icon "Blockly Workspace" at bounding box center [622, 84] width 67 height 24
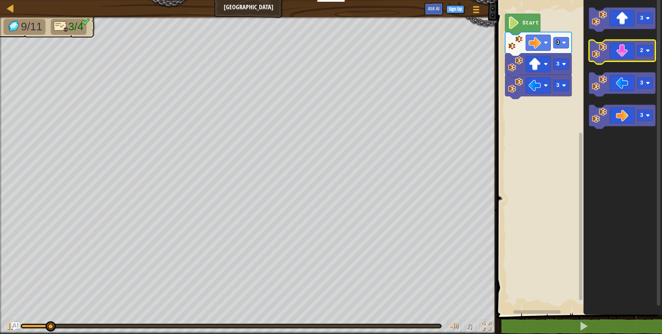
click at [619, 50] on icon "Blockly Workspace" at bounding box center [622, 52] width 67 height 24
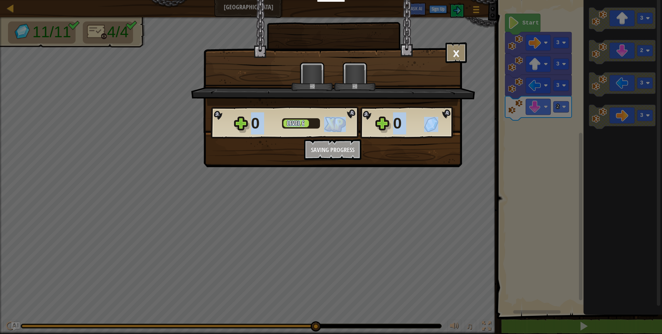
click at [437, 169] on div "× How fun was this level? +0 +0 Reticulating Splines... 0 Level 6 0 Want to sav…" at bounding box center [331, 84] width 259 height 169
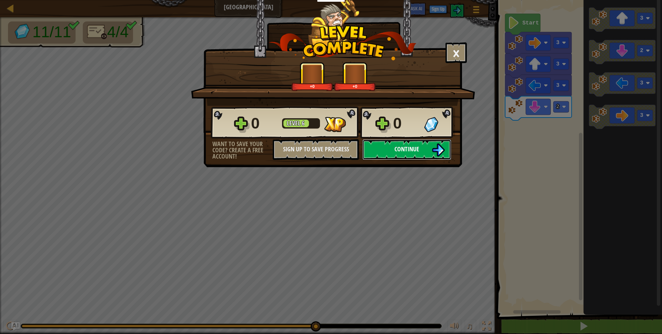
click at [379, 148] on button "Continue" at bounding box center [406, 149] width 89 height 21
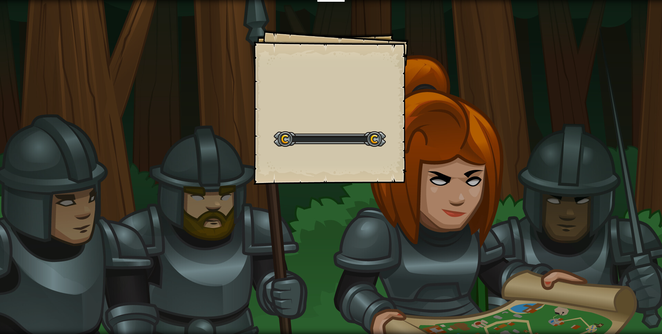
drag, startPoint x: 386, startPoint y: 151, endPoint x: 422, endPoint y: 141, distance: 37.6
click at [386, 152] on div "Goals Start Level Error loading from server. Try refreshing the page. You'll ne…" at bounding box center [330, 107] width 155 height 155
drag, startPoint x: 422, startPoint y: 141, endPoint x: 429, endPoint y: 141, distance: 6.9
click at [421, 146] on div "Goals Start Level Error loading from server. Try refreshing the page. You'll ne…" at bounding box center [331, 167] width 662 height 334
click at [429, 141] on div "Goals Start Level Error loading from server. Try refreshing the page. You'll ne…" at bounding box center [331, 167] width 662 height 334
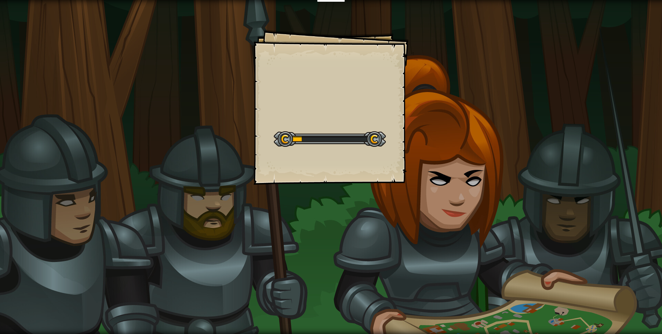
click at [420, 147] on div "Goals Start Level Error loading from server. Try refreshing the page. You'll ne…" at bounding box center [331, 167] width 662 height 334
click at [420, 145] on div "Turns Goals Start Level Error loading from server. Try refreshing the page. You…" at bounding box center [331, 167] width 662 height 334
click at [418, 144] on div "Turns Goals Start Level Error loading from server. Try refreshing the page. You…" at bounding box center [331, 167] width 662 height 334
drag, startPoint x: 415, startPoint y: 144, endPoint x: 413, endPoint y: 140, distance: 4.7
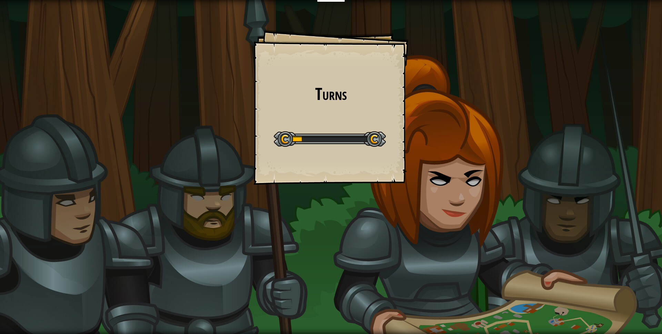
click at [414, 143] on div "Turns Goals Start Level Error loading from server. Try refreshing the page. You…" at bounding box center [331, 167] width 662 height 334
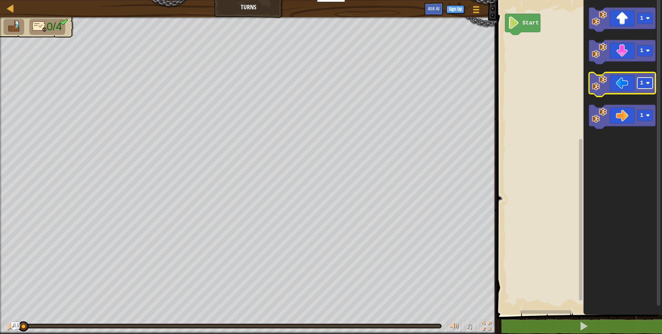
click at [648, 86] on rect "Blockly Workspace" at bounding box center [645, 83] width 16 height 11
click at [643, 50] on text "1" at bounding box center [641, 51] width 3 height 6
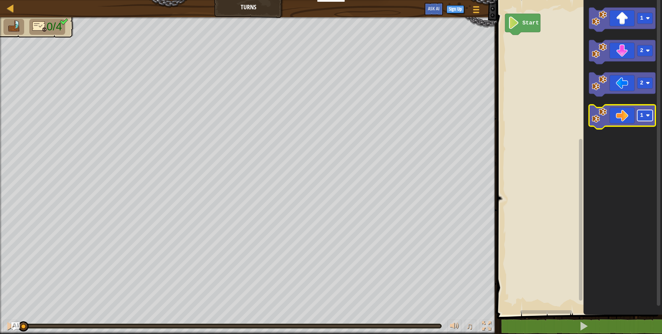
click at [646, 113] on image "Blockly Workspace" at bounding box center [648, 115] width 4 height 4
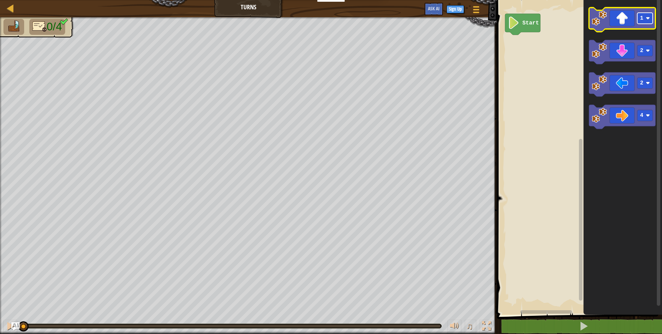
click at [647, 17] on image "Blockly Workspace" at bounding box center [648, 18] width 4 height 4
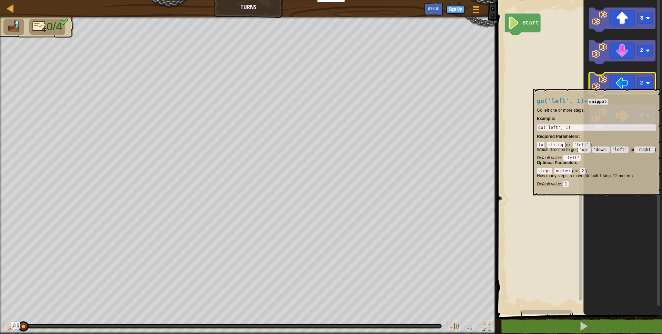
click at [619, 86] on icon "Blockly Workspace" at bounding box center [622, 84] width 67 height 24
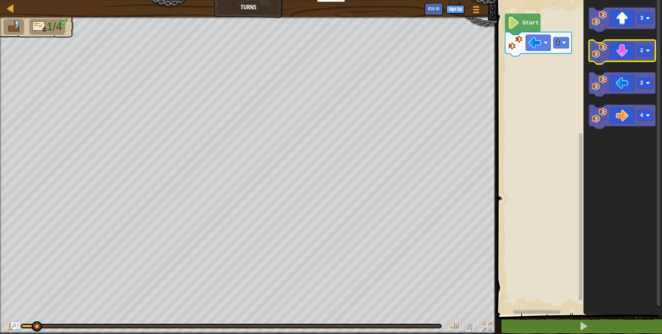
click at [625, 57] on icon "Blockly Workspace" at bounding box center [622, 52] width 67 height 24
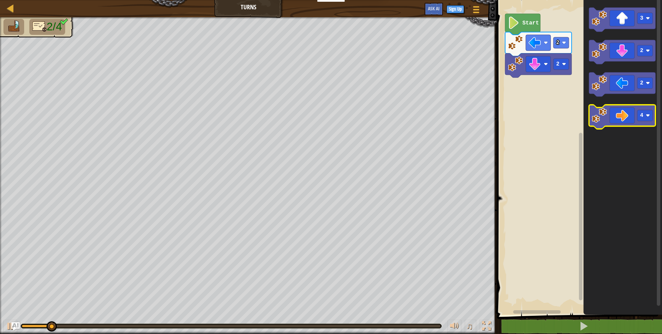
click at [625, 121] on icon "Blockly Workspace" at bounding box center [622, 117] width 67 height 24
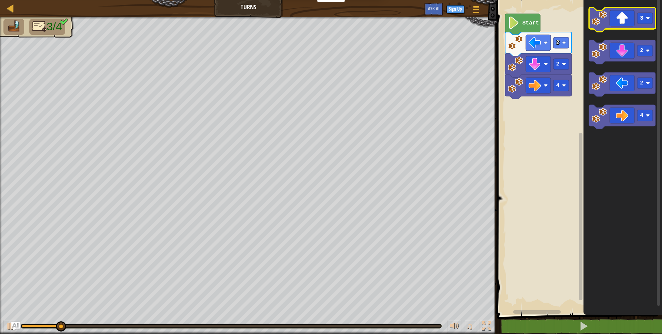
click at [633, 17] on icon "Blockly Workspace" at bounding box center [622, 20] width 67 height 24
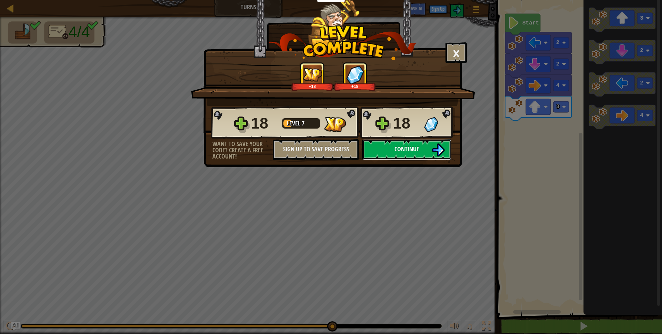
click at [406, 150] on span "Continue" at bounding box center [407, 149] width 25 height 9
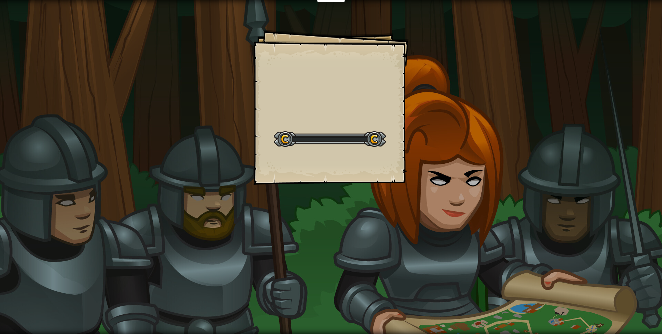
drag, startPoint x: 399, startPoint y: 155, endPoint x: 500, endPoint y: 189, distance: 106.9
click at [411, 165] on div "Goals Start Level Error loading from server. Try refreshing the page. You'll ne…" at bounding box center [331, 167] width 662 height 334
click at [500, 189] on div "Goals Start Level Error loading from server. Try refreshing the page. You'll ne…" at bounding box center [331, 167] width 662 height 334
click at [497, 190] on div "Goals Start Level Error loading from server. Try refreshing the page. You'll ne…" at bounding box center [331, 167] width 662 height 334
drag, startPoint x: 487, startPoint y: 176, endPoint x: 457, endPoint y: 160, distance: 33.6
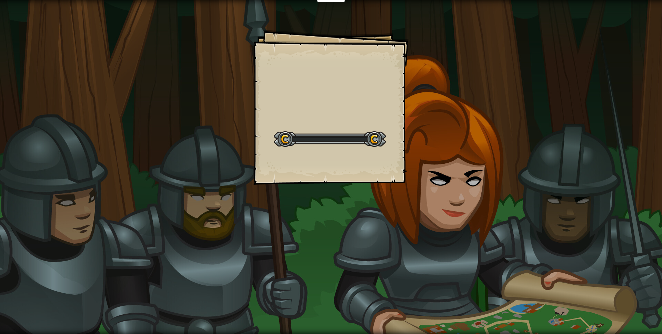
click at [487, 166] on div "Goals Start Level Error loading from server. Try refreshing the page. You'll ne…" at bounding box center [331, 167] width 662 height 334
click at [469, 159] on div "Goals Start Level Error loading from server. Try refreshing the page. You'll ne…" at bounding box center [331, 167] width 662 height 334
click at [469, 158] on div "Snake Maze Goals Start Level Error loading from server. Try refreshing the page…" at bounding box center [331, 167] width 662 height 334
drag, startPoint x: 466, startPoint y: 154, endPoint x: 443, endPoint y: 159, distance: 24.0
click at [465, 154] on div "Snake Maze Goals Start Level Error loading from server. Try refreshing the page…" at bounding box center [331, 167] width 662 height 334
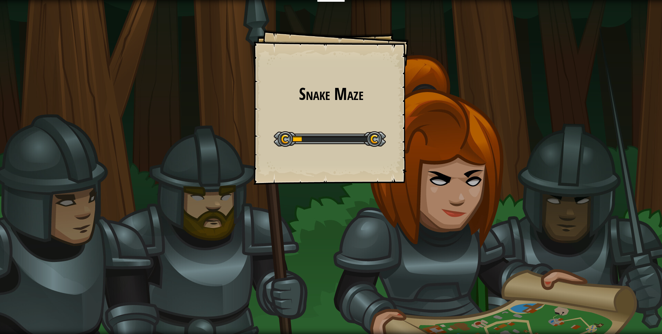
click at [442, 162] on div "Snake Maze Goals Start Level Error loading from server. Try refreshing the page…" at bounding box center [331, 167] width 662 height 334
click at [447, 161] on div "Snake Maze Goals Start Level Error loading from server. Try refreshing the page…" at bounding box center [331, 167] width 662 height 334
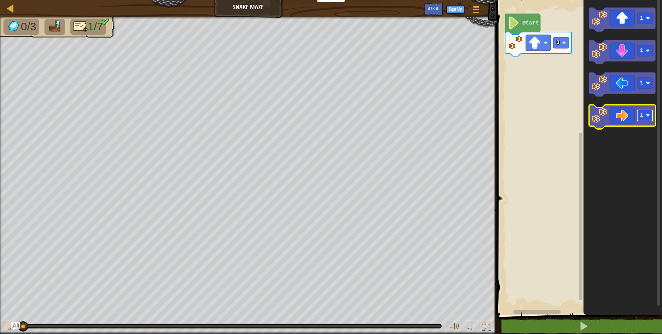
click at [643, 119] on rect "Blockly Workspace" at bounding box center [645, 115] width 16 height 11
click at [620, 121] on icon "Blockly Workspace" at bounding box center [622, 117] width 67 height 24
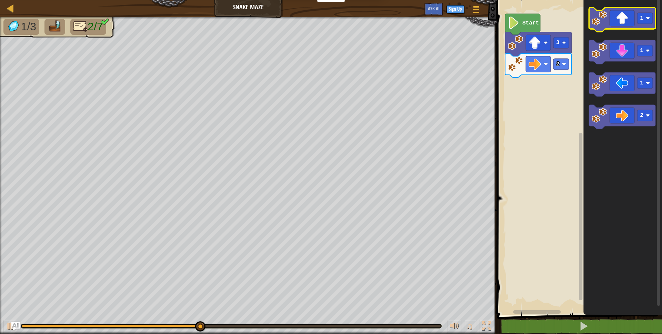
click at [618, 26] on icon "Blockly Workspace" at bounding box center [622, 20] width 67 height 24
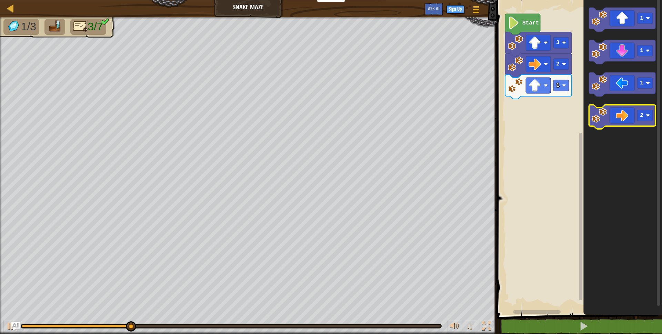
click at [613, 111] on icon "Blockly Workspace" at bounding box center [622, 117] width 67 height 24
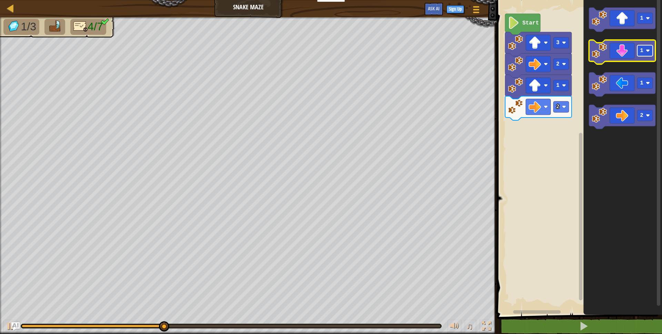
click at [646, 54] on rect "Blockly Workspace" at bounding box center [645, 50] width 16 height 11
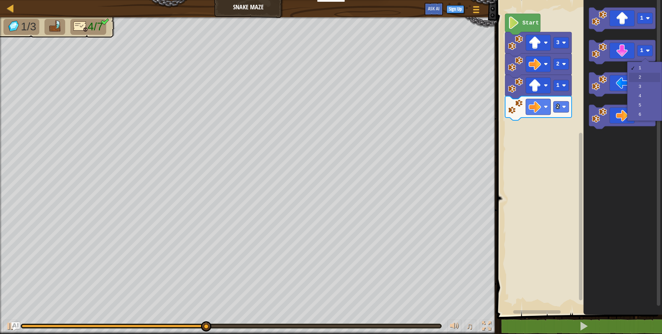
drag, startPoint x: 648, startPoint y: 76, endPoint x: 633, endPoint y: 73, distance: 15.1
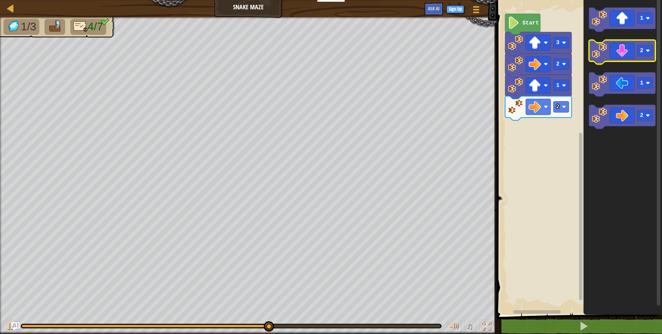
click at [624, 59] on icon "Blockly Workspace" at bounding box center [622, 52] width 67 height 24
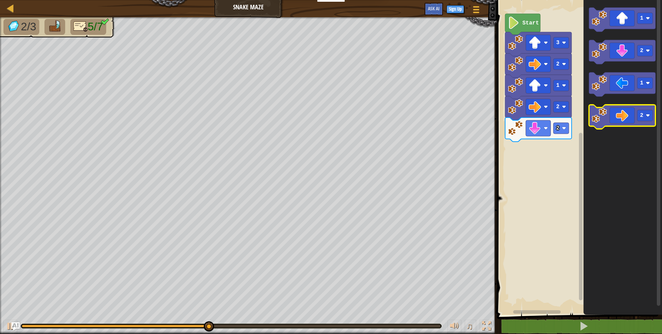
click at [635, 118] on icon "Blockly Workspace" at bounding box center [622, 117] width 67 height 24
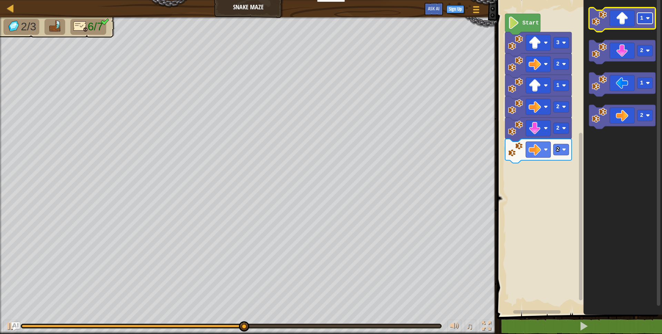
click at [645, 20] on rect "Blockly Workspace" at bounding box center [645, 18] width 16 height 11
click at [618, 10] on icon "Blockly Workspace" at bounding box center [622, 20] width 67 height 24
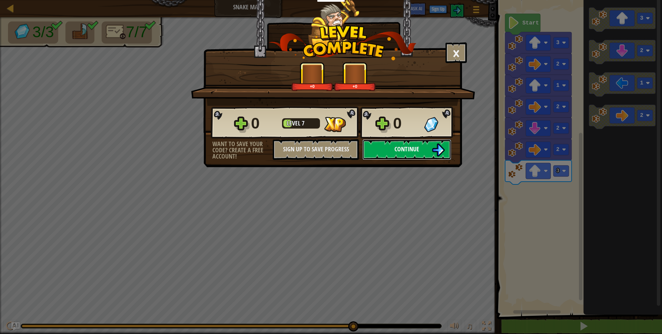
click at [398, 148] on span "Continue" at bounding box center [407, 149] width 25 height 9
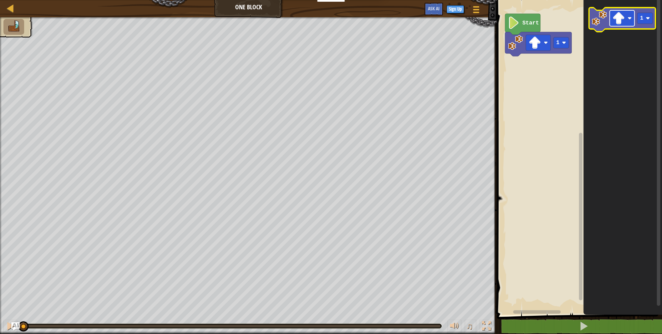
click at [630, 20] on image "Blockly Workspace" at bounding box center [630, 18] width 4 height 4
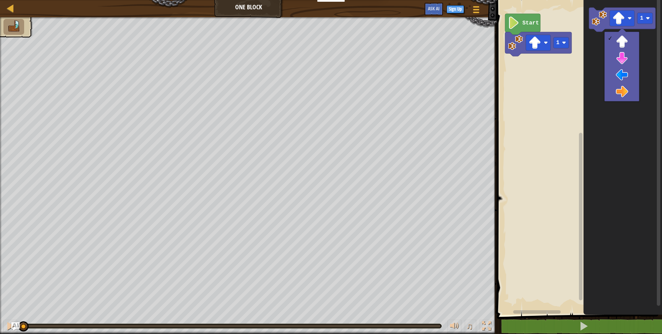
click at [551, 71] on rect "Blockly Workspace" at bounding box center [578, 156] width 167 height 318
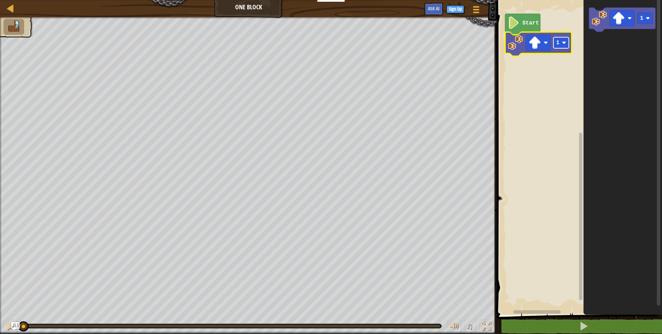
click at [562, 46] on rect "Blockly Workspace" at bounding box center [562, 42] width 16 height 11
click at [538, 43] on image "Blockly Workspace" at bounding box center [535, 43] width 12 height 12
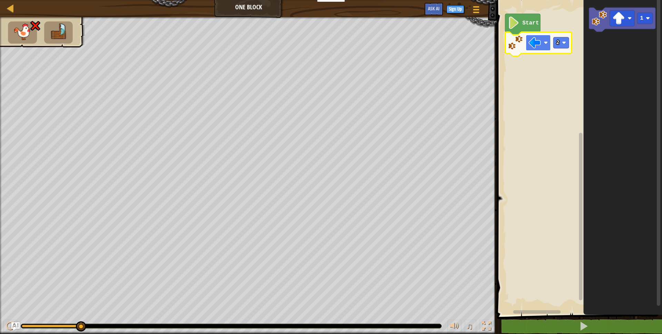
click at [536, 44] on image "Blockly Workspace" at bounding box center [535, 43] width 12 height 12
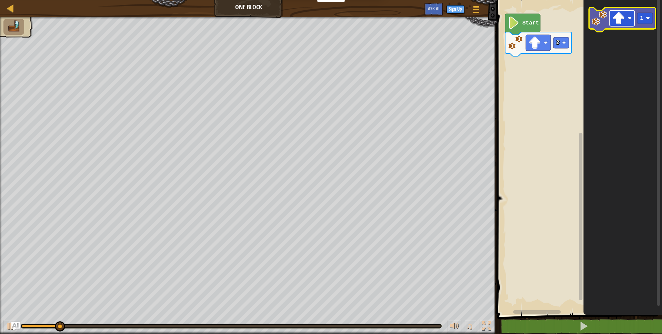
click at [622, 24] on image "Blockly Workspace" at bounding box center [619, 18] width 12 height 12
click at [651, 19] on rect "Blockly Workspace" at bounding box center [645, 18] width 16 height 11
click at [629, 15] on rect "Blockly Workspace" at bounding box center [622, 18] width 25 height 16
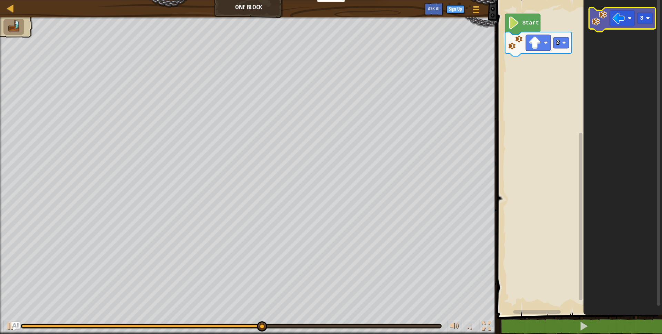
click at [637, 25] on icon "Blockly Workspace" at bounding box center [622, 20] width 67 height 24
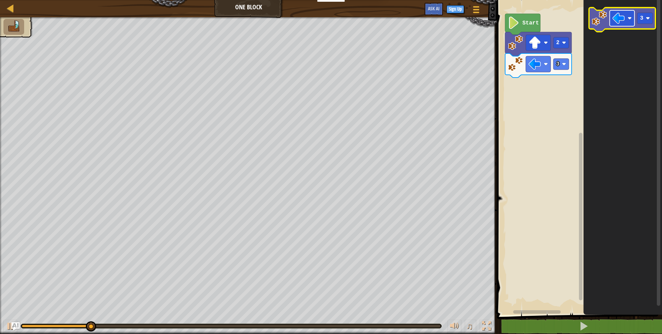
click at [627, 22] on rect "Blockly Workspace" at bounding box center [622, 18] width 25 height 16
click at [646, 22] on rect "Blockly Workspace" at bounding box center [645, 18] width 16 height 11
click at [634, 27] on icon "Blockly Workspace" at bounding box center [622, 20] width 67 height 24
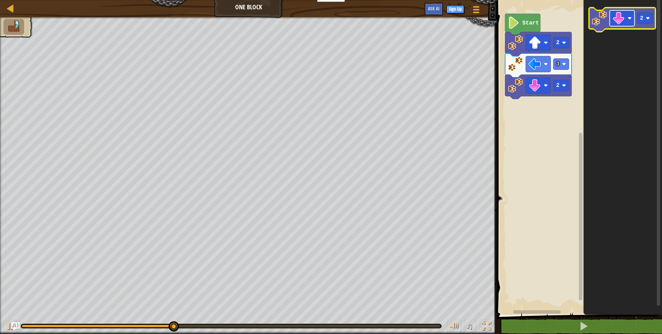
click at [627, 17] on rect "Blockly Workspace" at bounding box center [622, 18] width 25 height 16
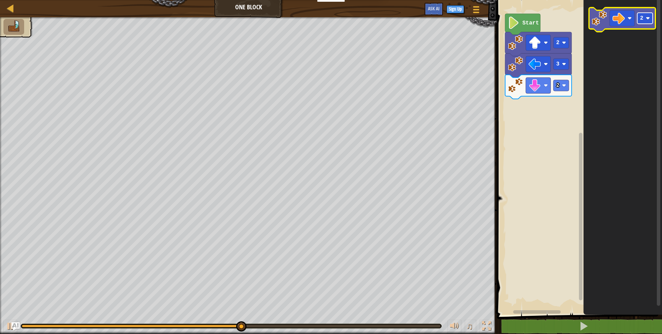
click at [642, 18] on text "2" at bounding box center [641, 18] width 3 height 6
click at [637, 28] on icon "Blockly Workspace" at bounding box center [622, 20] width 67 height 24
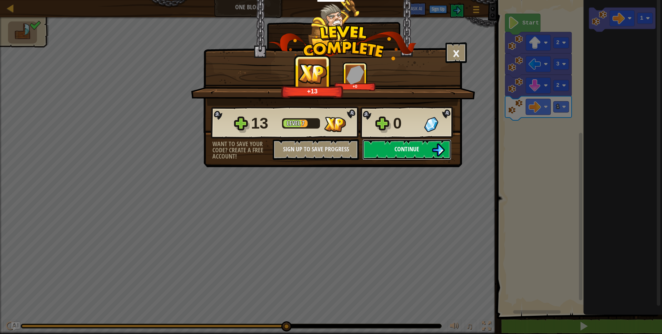
click at [406, 152] on span "Continue" at bounding box center [407, 149] width 25 height 9
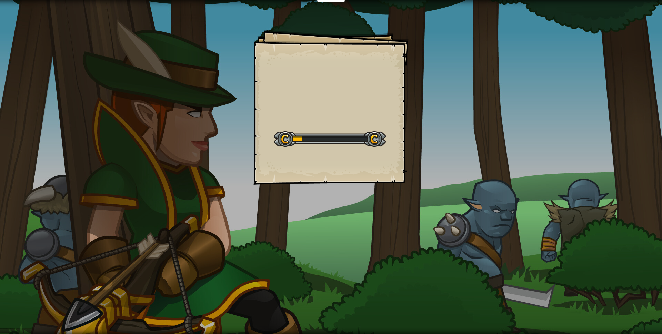
click at [400, 148] on div "Goals Start Level Error loading from server. Try refreshing the page. You'll ne…" at bounding box center [330, 107] width 155 height 155
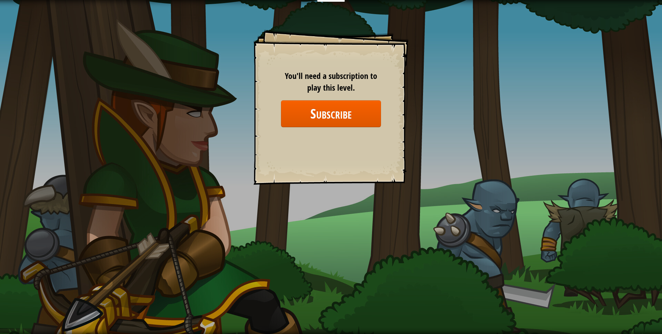
click at [399, 155] on div "Goals Start Level Error loading from server. Try refreshing the page. You'll ne…" at bounding box center [330, 107] width 155 height 155
drag, startPoint x: 398, startPoint y: 154, endPoint x: 383, endPoint y: 158, distance: 15.3
click at [397, 154] on div "Goals Start Level Error loading from server. Try refreshing the page. You'll ne…" at bounding box center [330, 107] width 155 height 155
click at [436, 140] on div "Goals Start Level Error loading from server. Try refreshing the page. You'll ne…" at bounding box center [331, 167] width 662 height 334
click at [438, 140] on div "Goals Start Level Error loading from server. Try refreshing the page. You'll ne…" at bounding box center [331, 167] width 662 height 334
